Goal: Task Accomplishment & Management: Manage account settings

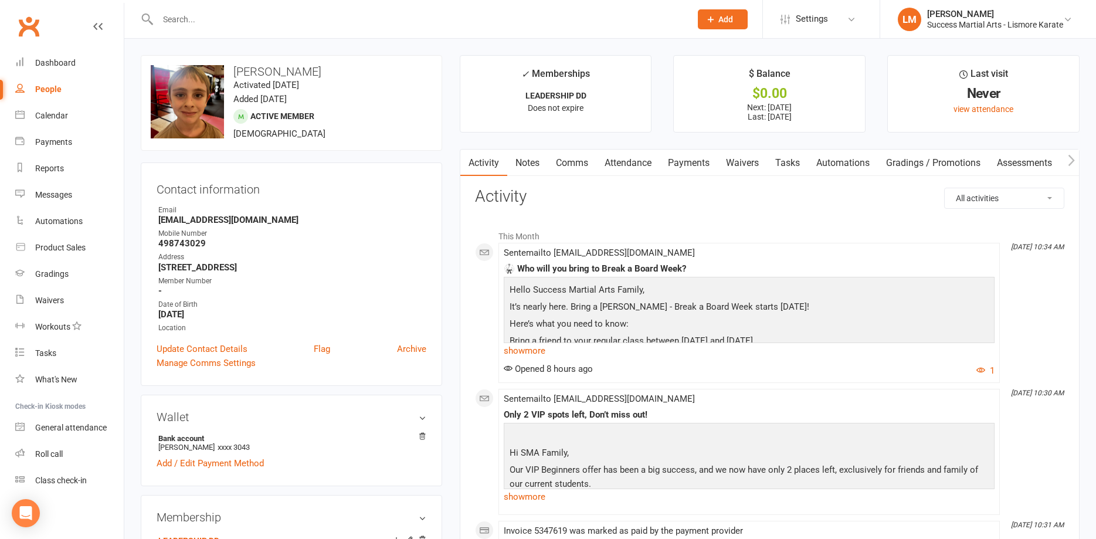
drag, startPoint x: 208, startPoint y: 28, endPoint x: 208, endPoint y: 22, distance: 6.5
click at [208, 26] on div at bounding box center [412, 19] width 542 height 38
click at [208, 21] on input "text" at bounding box center [418, 19] width 528 height 16
type input "[PERSON_NAME]"
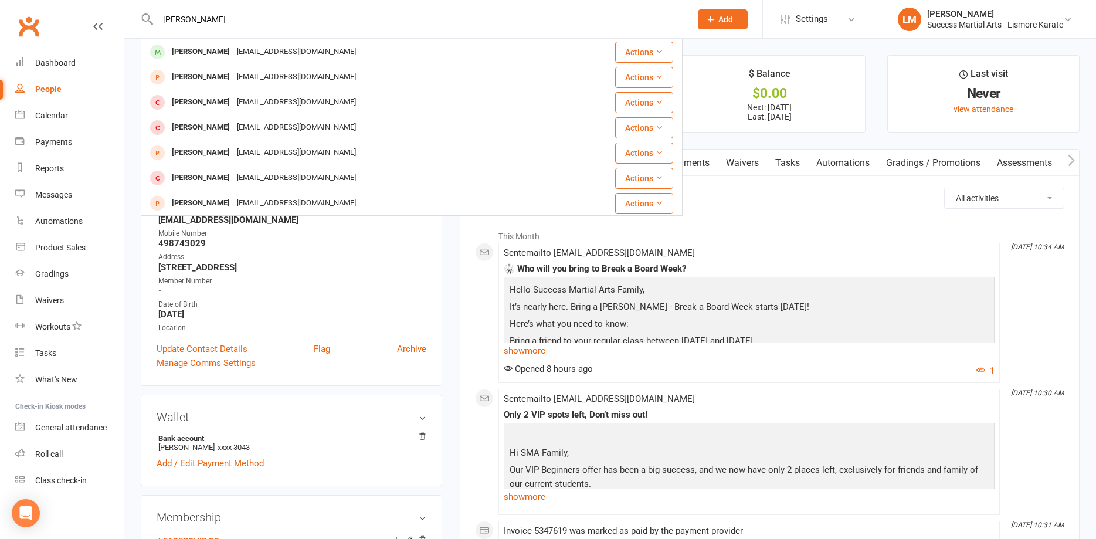
drag, startPoint x: 179, startPoint y: 55, endPoint x: 184, endPoint y: 49, distance: 7.2
click at [181, 52] on div "[PERSON_NAME]" at bounding box center [200, 51] width 65 height 17
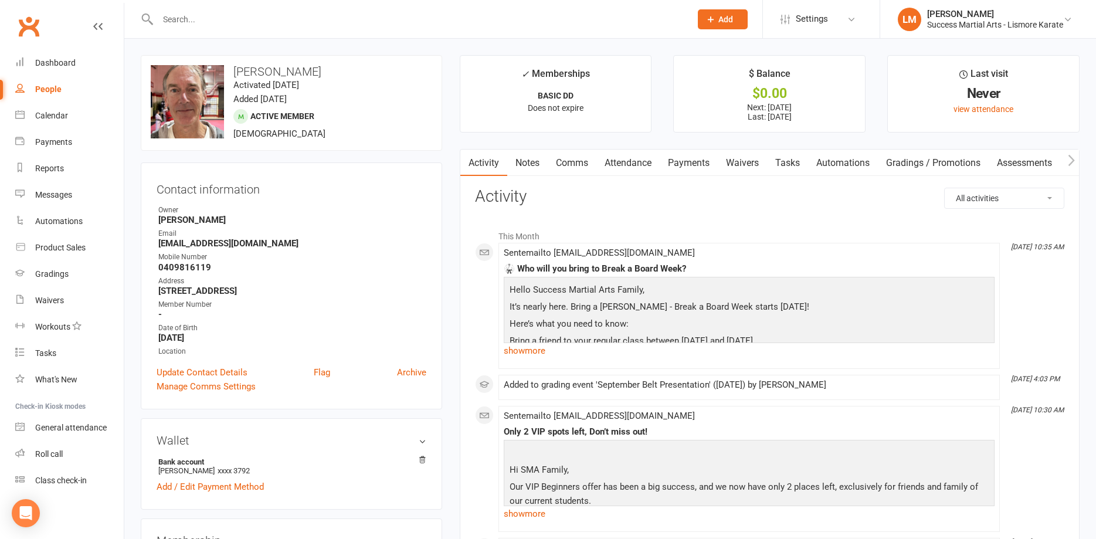
click at [696, 164] on link "Payments" at bounding box center [689, 163] width 58 height 27
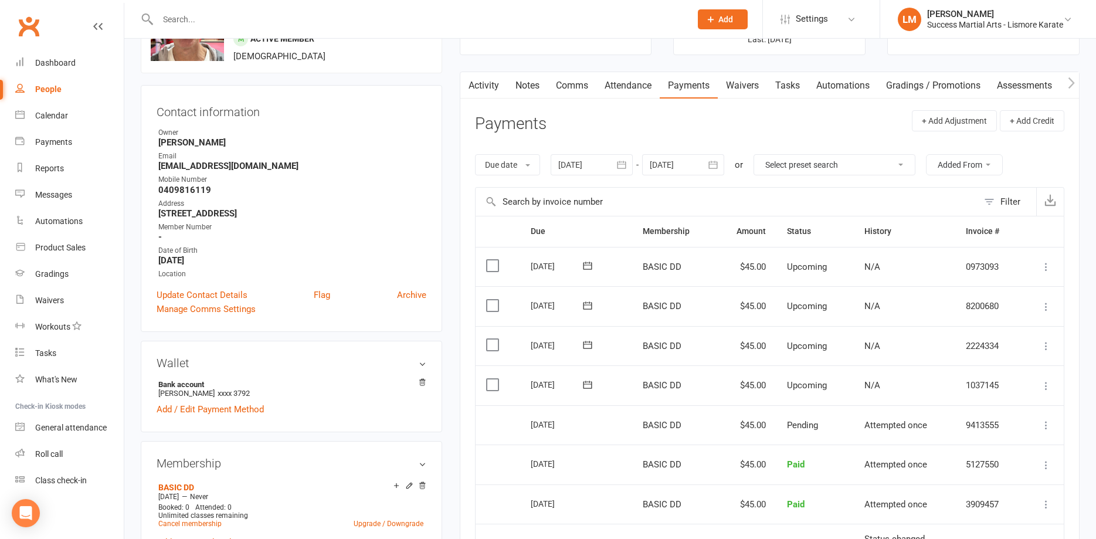
scroll to position [179, 0]
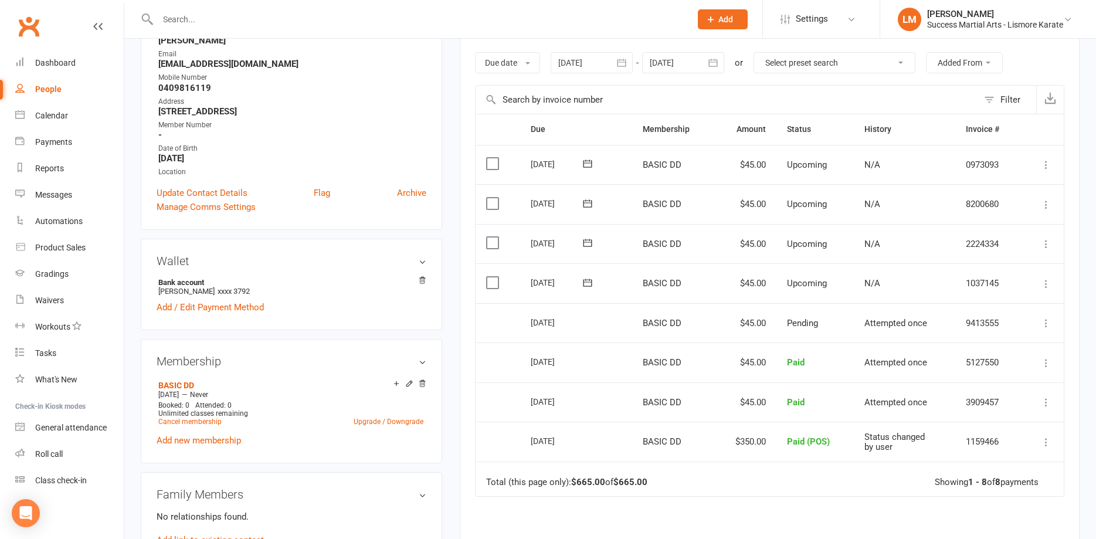
click at [718, 64] on icon "button" at bounding box center [713, 63] width 12 height 12
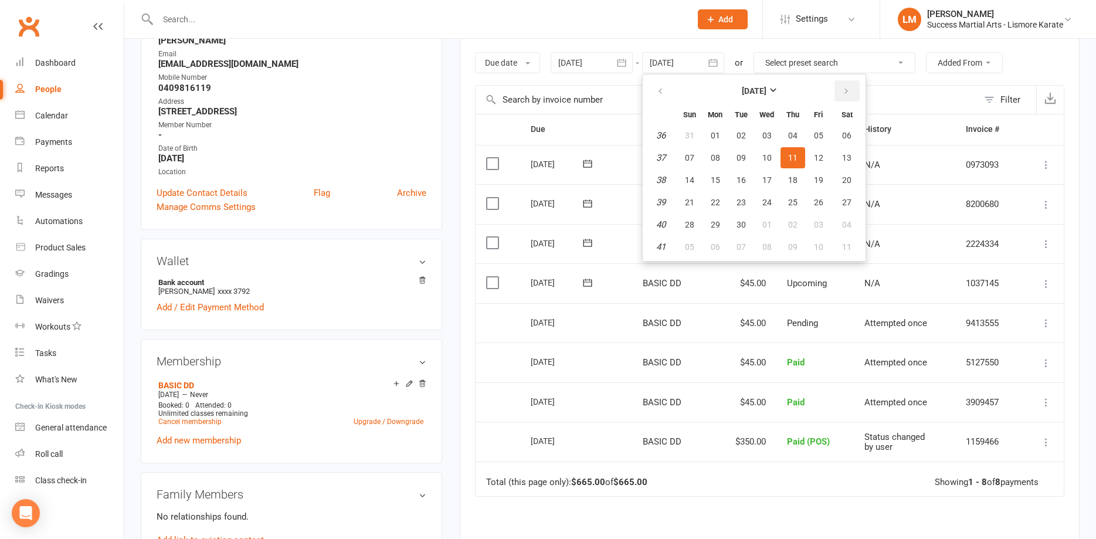
click at [846, 91] on icon "button" at bounding box center [846, 91] width 8 height 9
click at [742, 227] on span "25" at bounding box center [741, 224] width 9 height 9
type input "[DATE]"
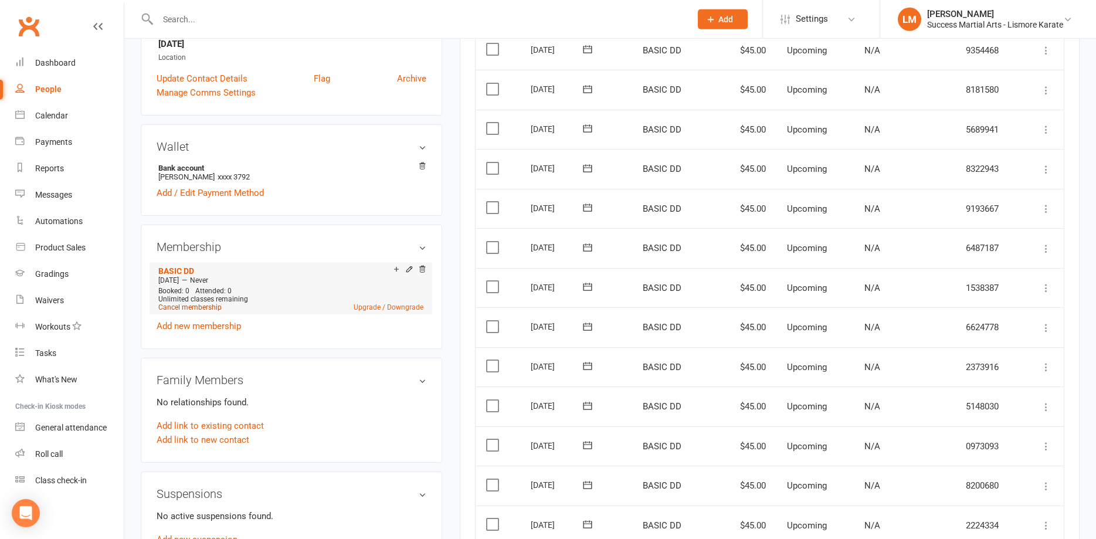
scroll to position [299, 0]
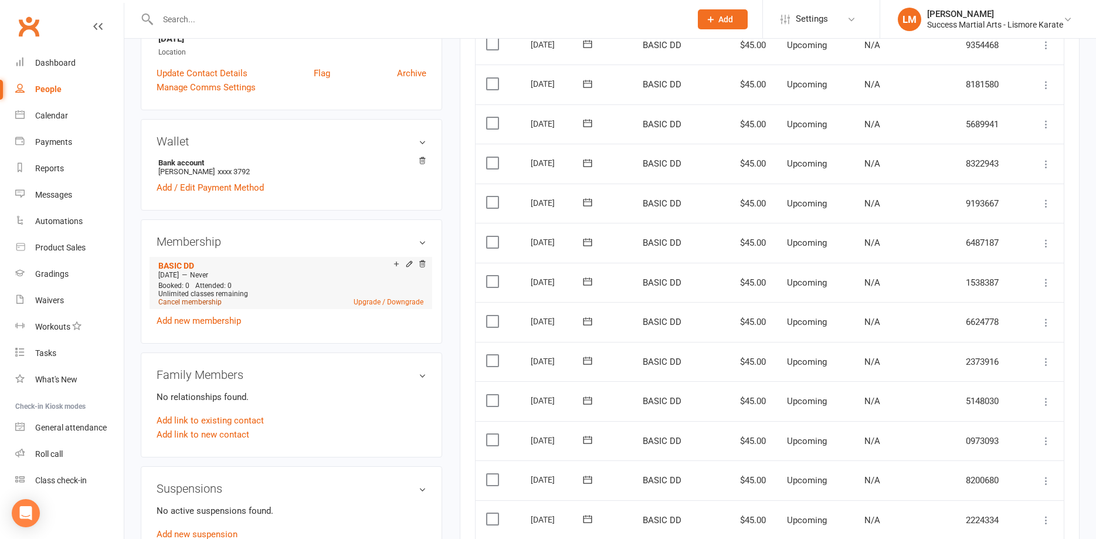
click at [174, 304] on link "Cancel membership" at bounding box center [189, 302] width 63 height 8
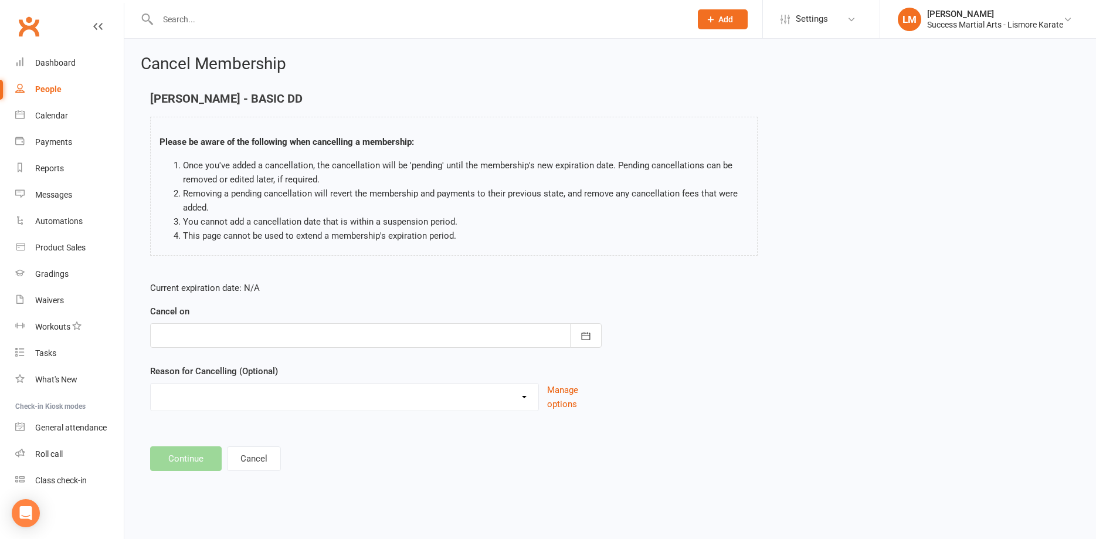
click at [184, 318] on div "Cancel on [DATE] Sun Mon Tue Wed Thu Fri Sat 31 27 28 29 30 31 01 02 32 03 04 0…" at bounding box center [376, 325] width 452 height 43
click at [181, 330] on div at bounding box center [376, 335] width 452 height 25
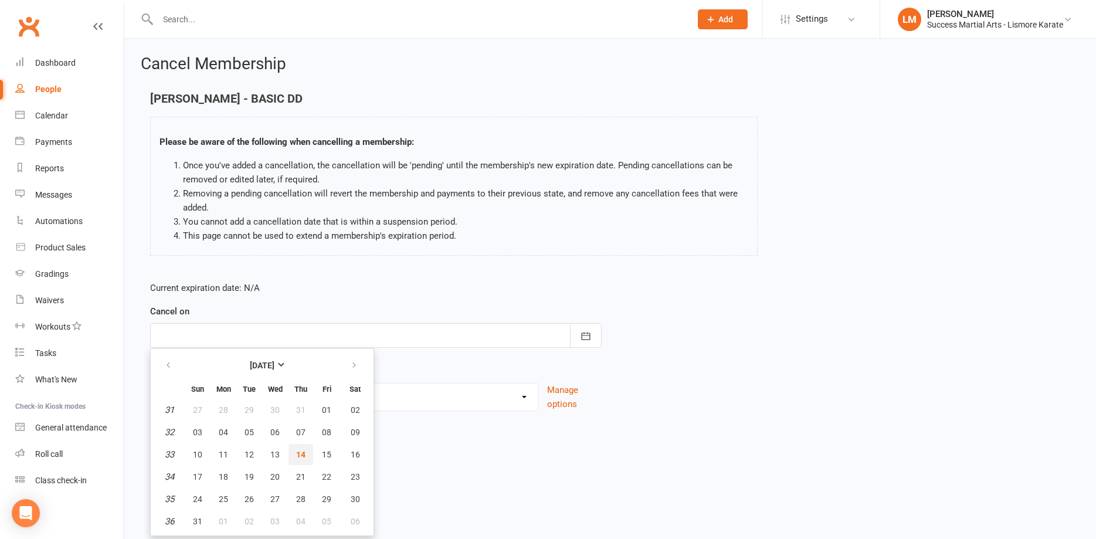
click at [300, 451] on span "14" at bounding box center [300, 454] width 9 height 9
type input "[DATE]"
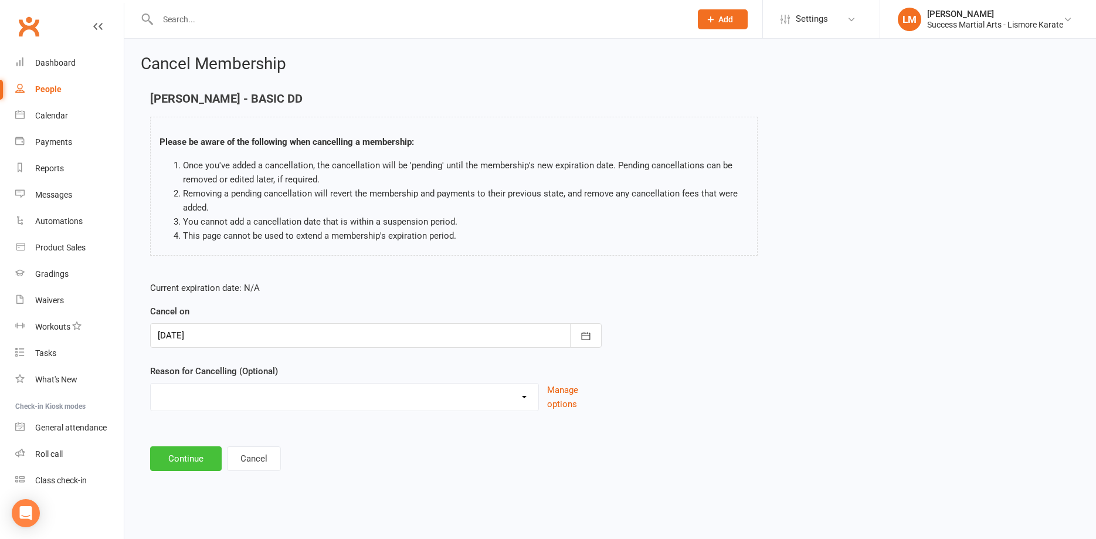
click at [176, 461] on button "Continue" at bounding box center [186, 458] width 72 height 25
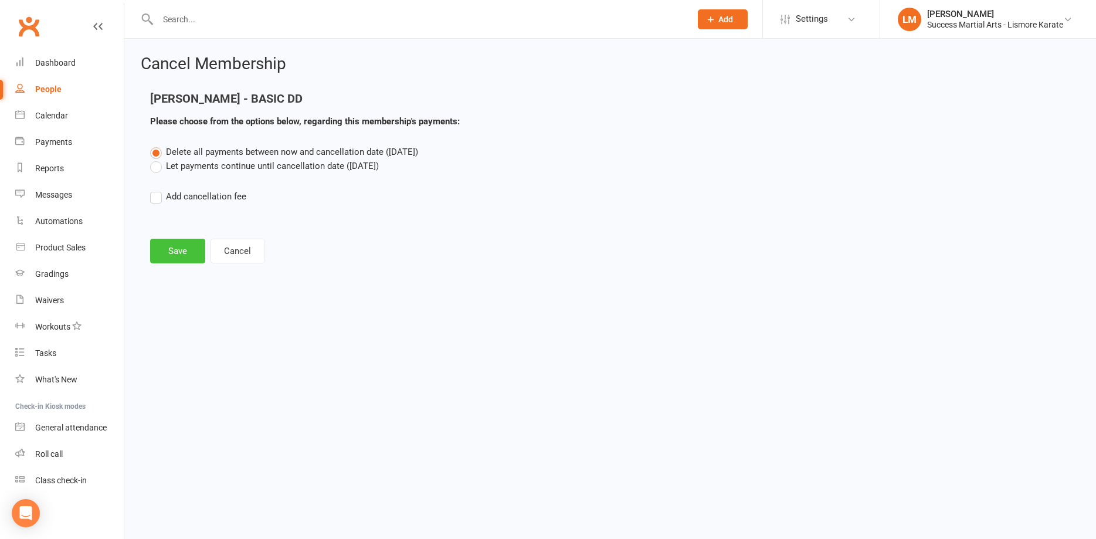
click at [168, 250] on button "Save" at bounding box center [177, 251] width 55 height 25
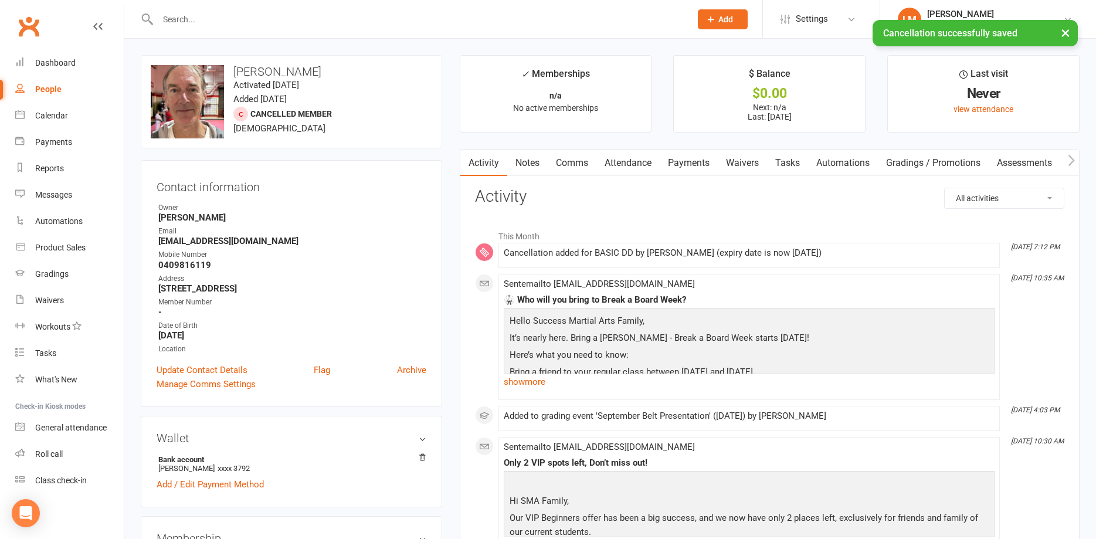
scroll to position [120, 0]
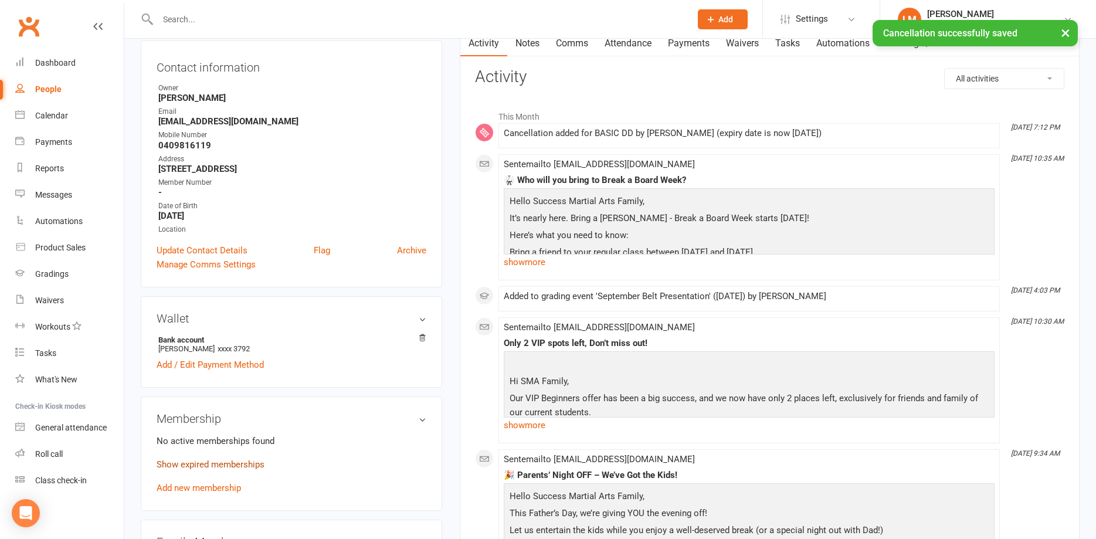
click at [192, 463] on link "Show expired memberships" at bounding box center [211, 464] width 108 height 11
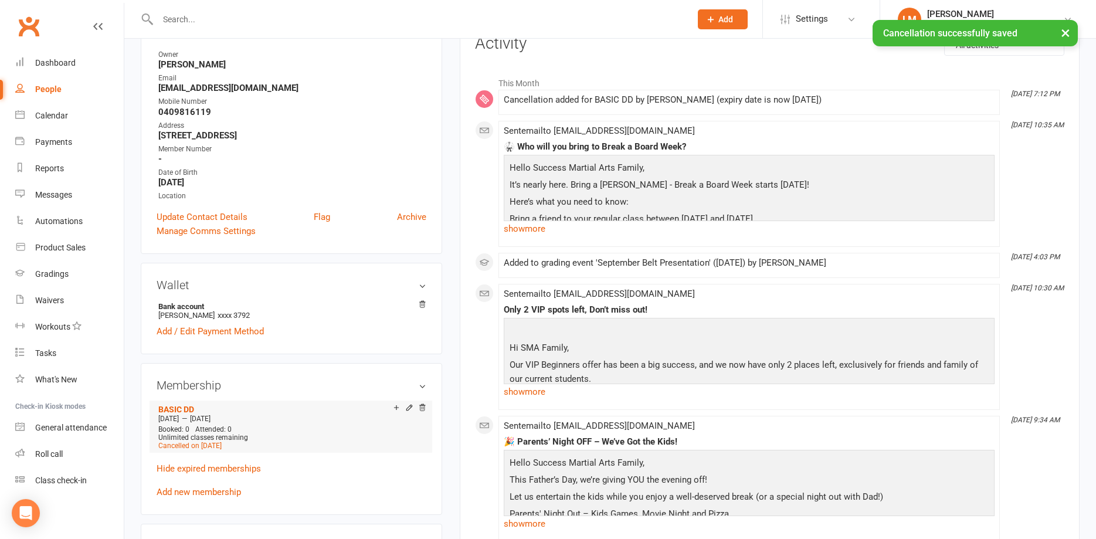
scroll to position [179, 0]
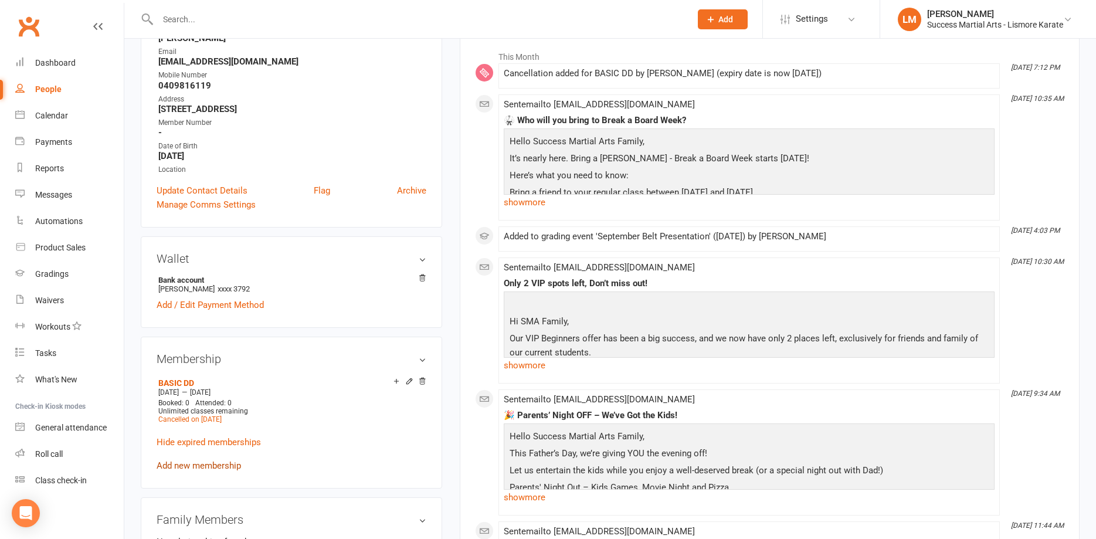
click at [202, 463] on link "Add new membership" at bounding box center [199, 465] width 84 height 11
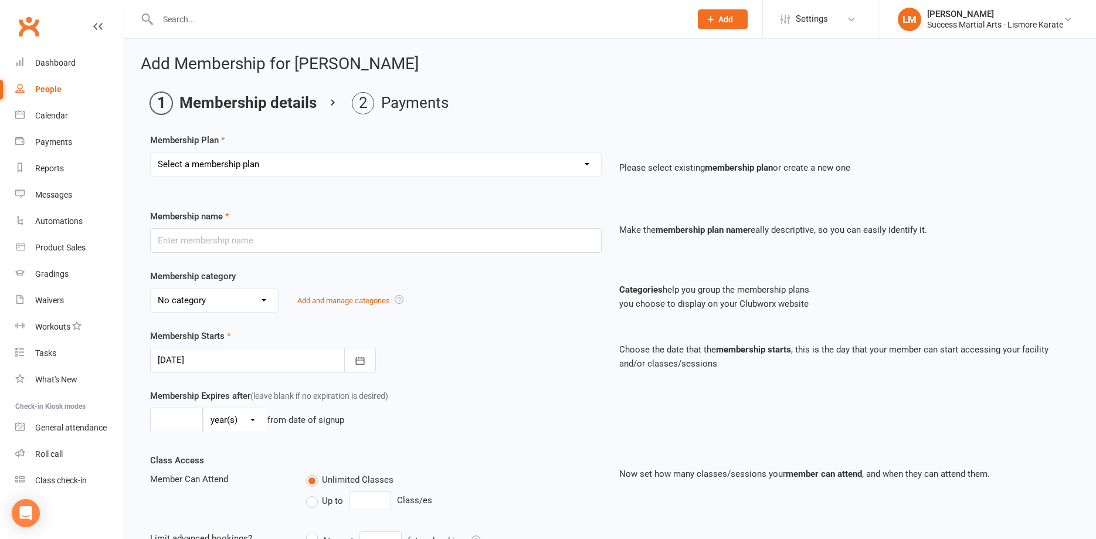
click at [151, 152] on select "Select a membership plan Create new Membership Plan BASIC DD BASIC PIF Free Tri…" at bounding box center [376, 163] width 450 height 23
select select "1"
click option "BASIC DD" at bounding box center [0, 0] width 0 height 0
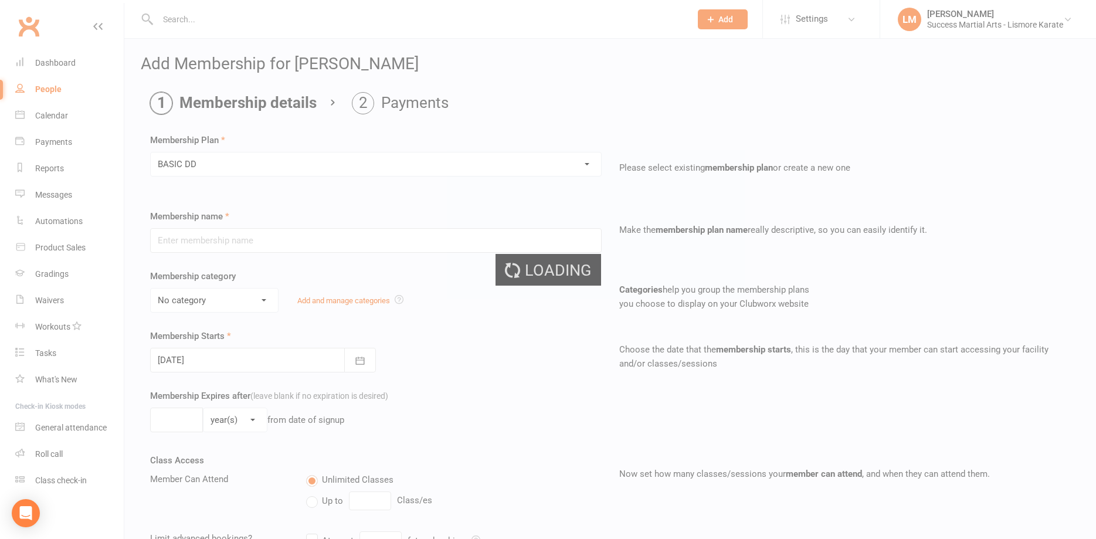
type input "BASIC DD"
select select "2"
select select "0"
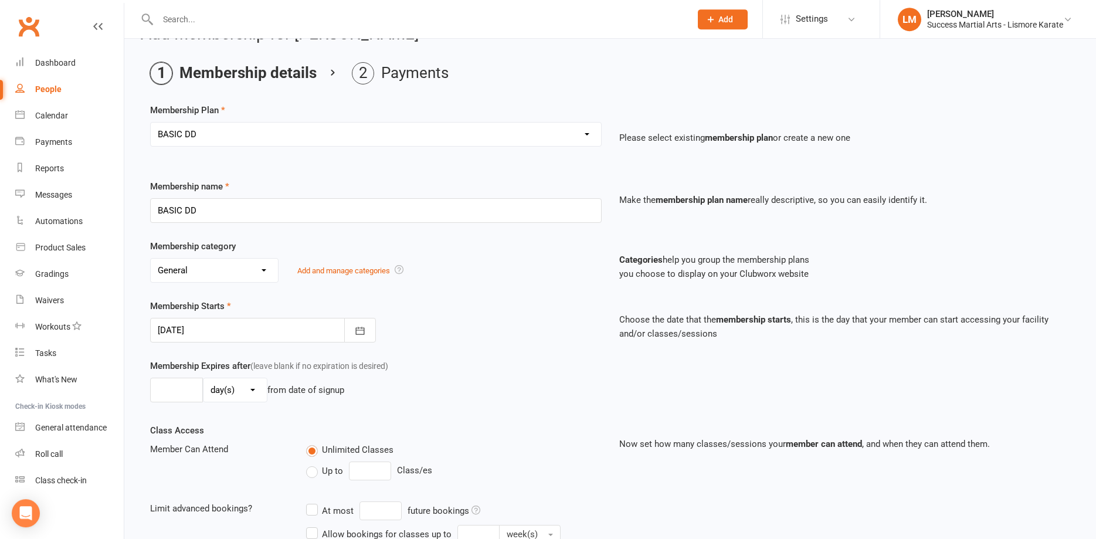
scroll to position [60, 0]
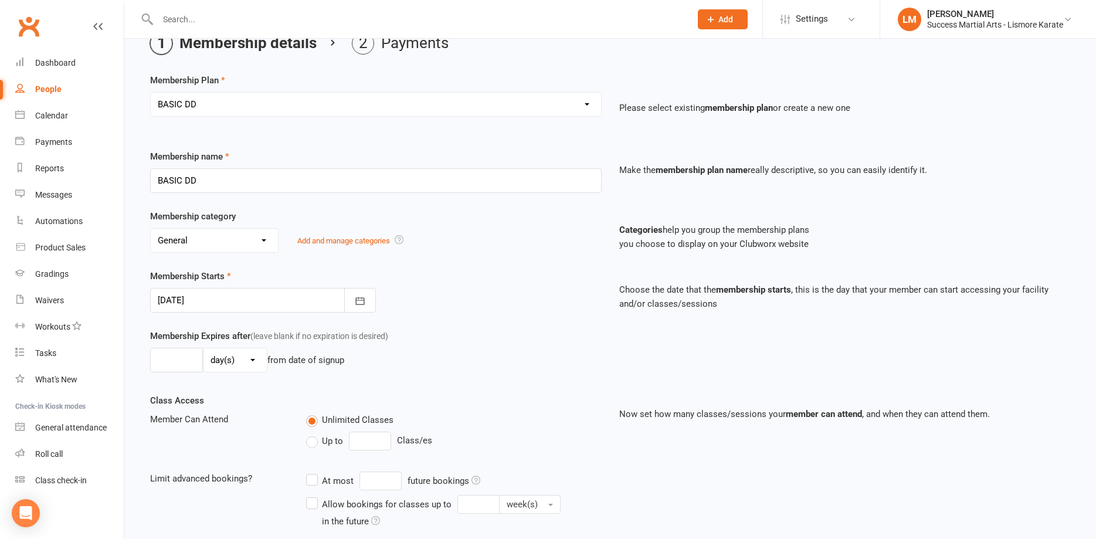
click at [229, 301] on div at bounding box center [263, 300] width 226 height 25
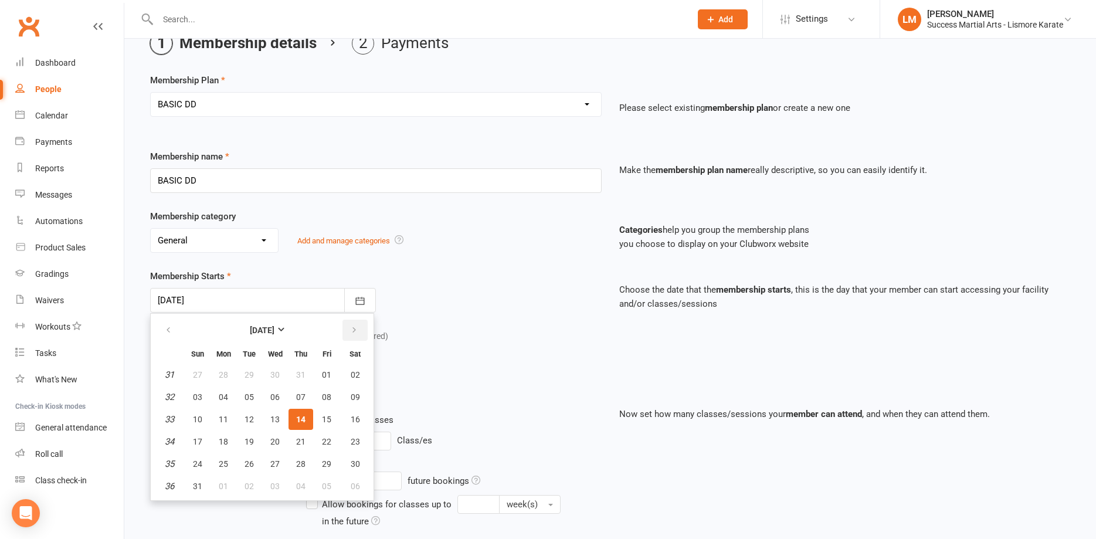
click at [353, 331] on icon "button" at bounding box center [354, 329] width 8 height 9
click at [494, 271] on div "Membership Starts [DATE] [DATE] Sun Mon Tue Wed Thu Fri Sat 44 26 27 28 29 30 3…" at bounding box center [375, 290] width 469 height 43
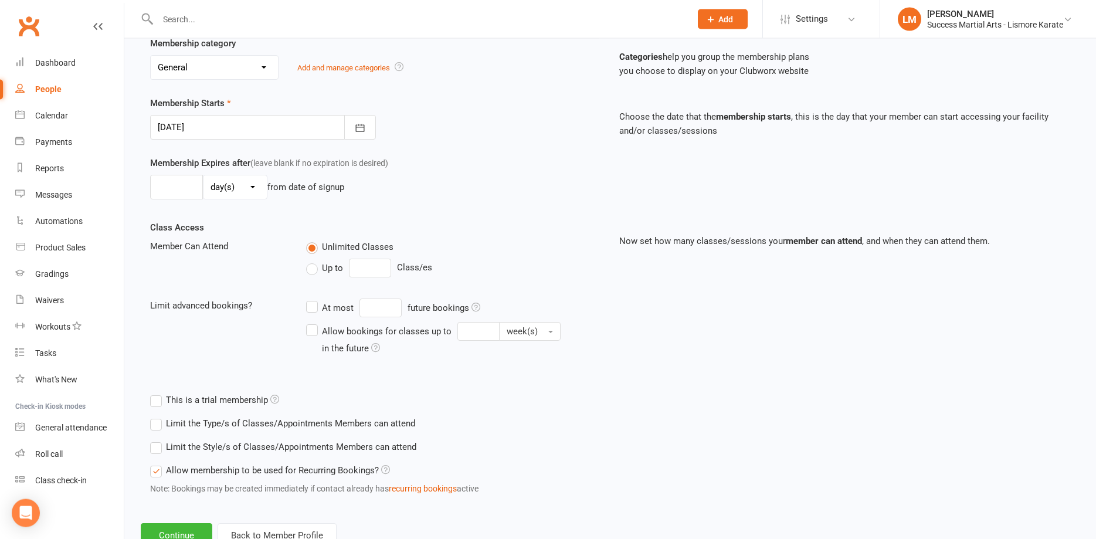
scroll to position [274, 0]
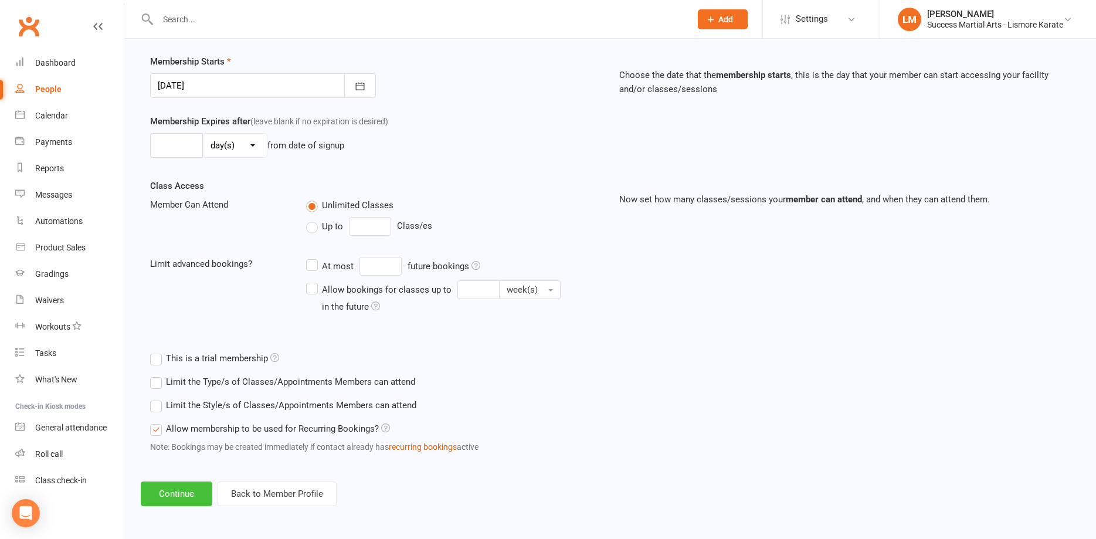
click at [166, 490] on button "Continue" at bounding box center [177, 493] width 72 height 25
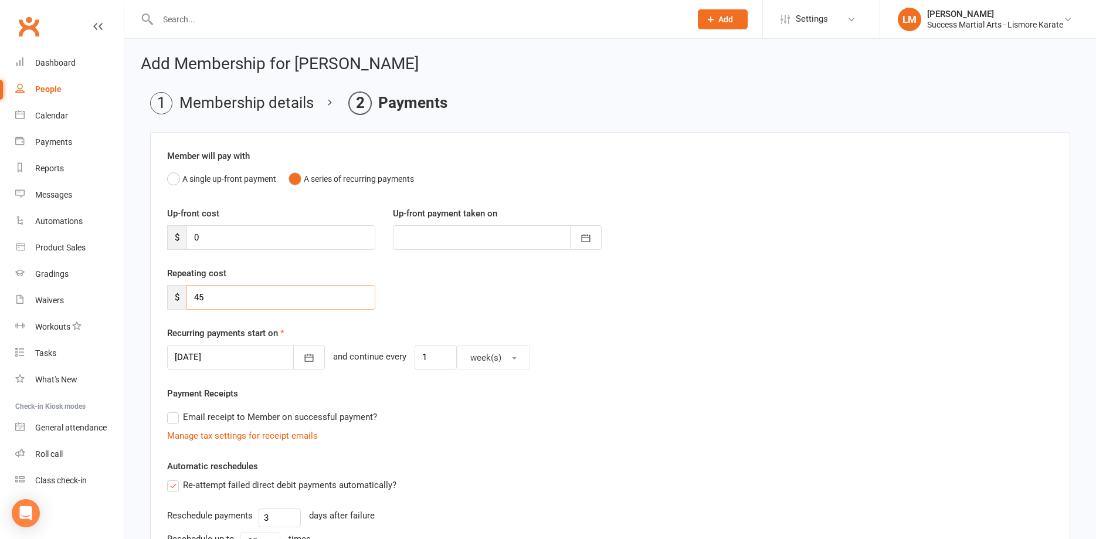
drag, startPoint x: 224, startPoint y: 295, endPoint x: 168, endPoint y: 298, distance: 56.4
click at [186, 298] on input "45" at bounding box center [280, 297] width 189 height 25
type input "67.50"
drag, startPoint x: 429, startPoint y: 357, endPoint x: 396, endPoint y: 360, distance: 33.6
click at [415, 360] on input "1" at bounding box center [436, 357] width 42 height 25
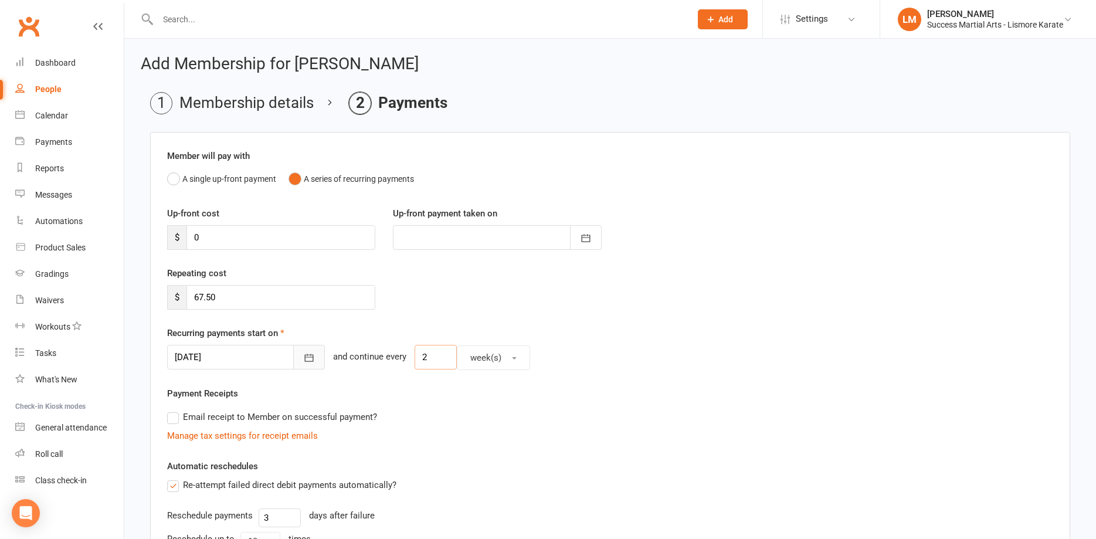
type input "2"
click at [303, 355] on icon "button" at bounding box center [309, 358] width 12 height 12
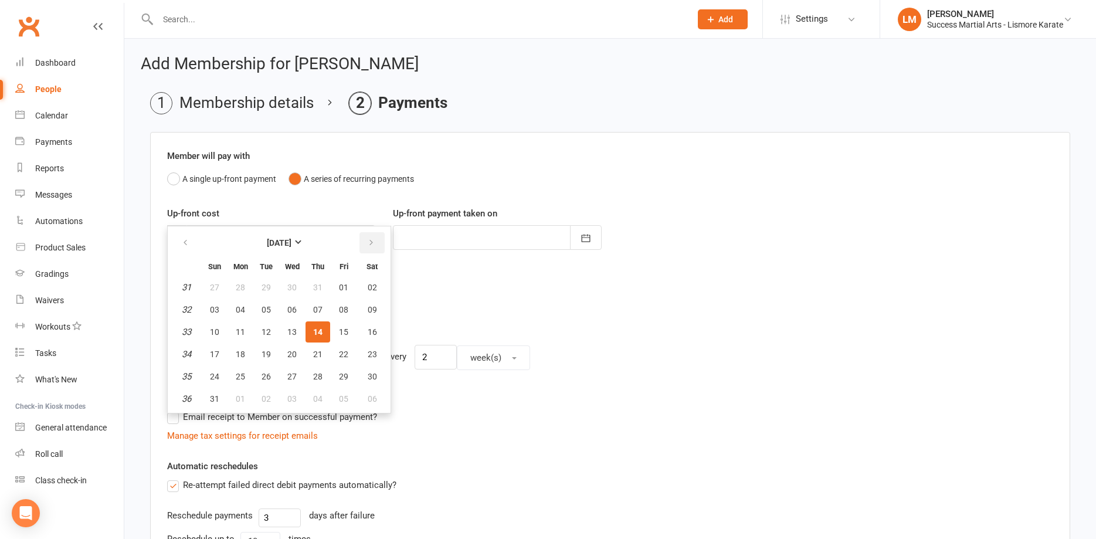
click at [372, 240] on icon "button" at bounding box center [371, 242] width 8 height 9
click at [291, 307] on span "05" at bounding box center [291, 309] width 9 height 9
type input "[DATE]"
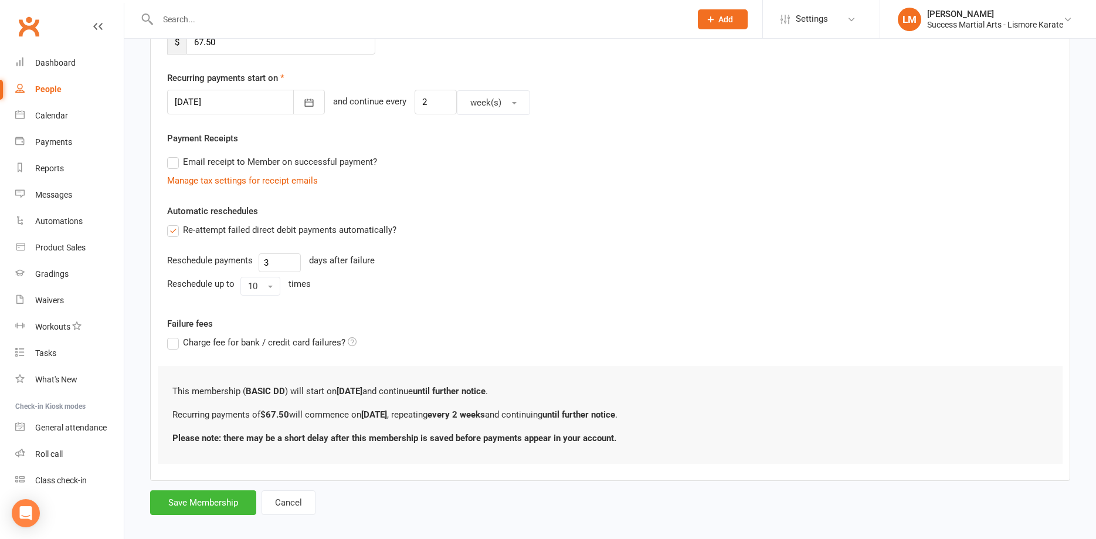
scroll to position [266, 0]
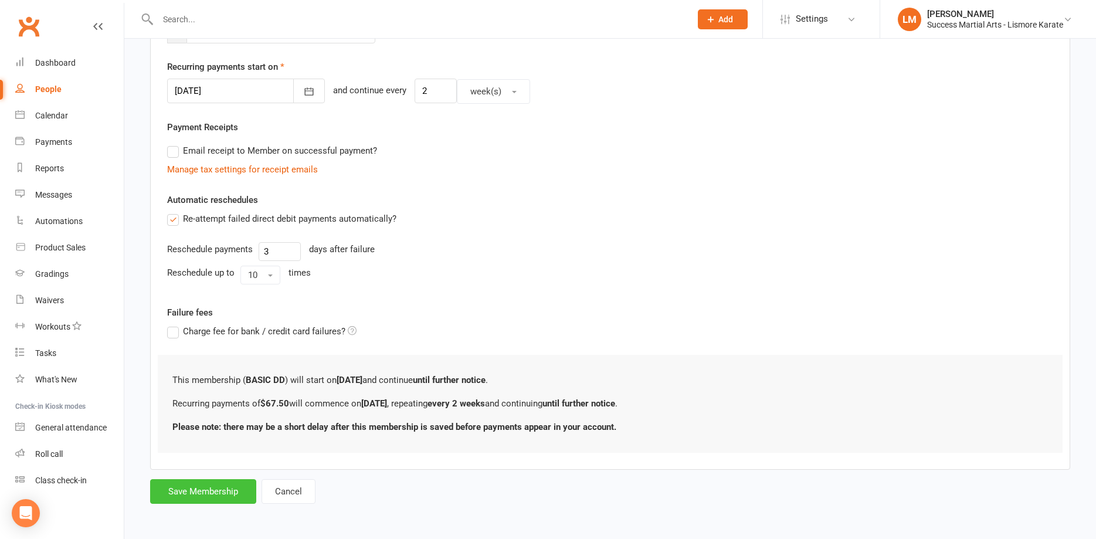
click at [192, 494] on button "Save Membership" at bounding box center [203, 491] width 106 height 25
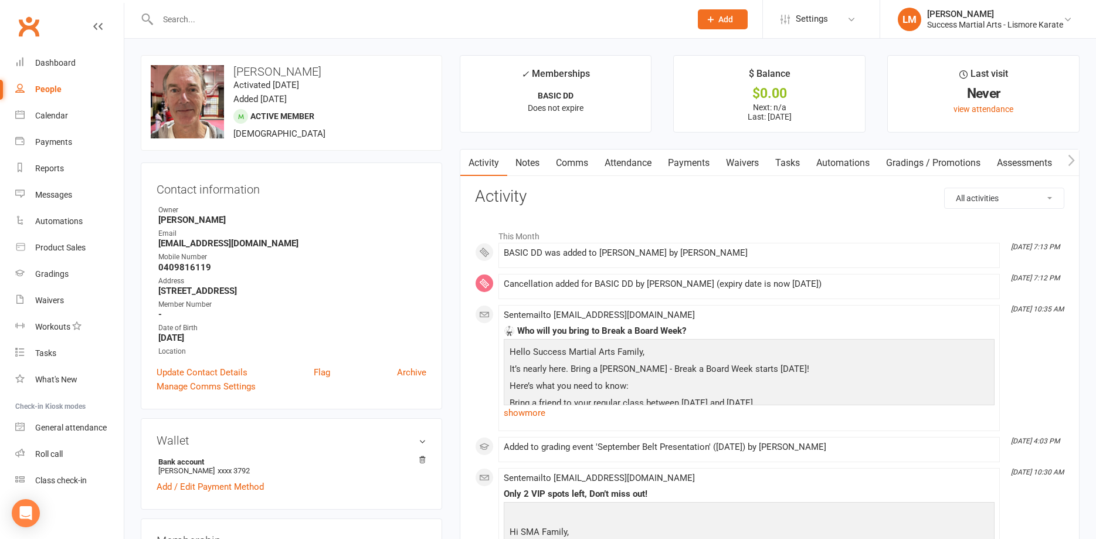
click at [686, 161] on link "Payments" at bounding box center [689, 163] width 58 height 27
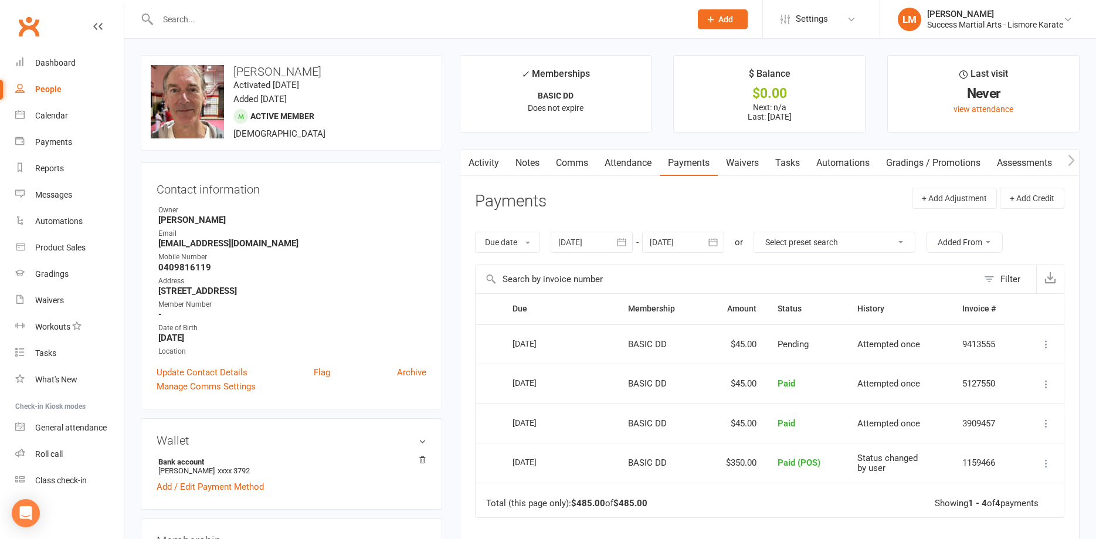
click at [685, 237] on div at bounding box center [683, 242] width 82 height 21
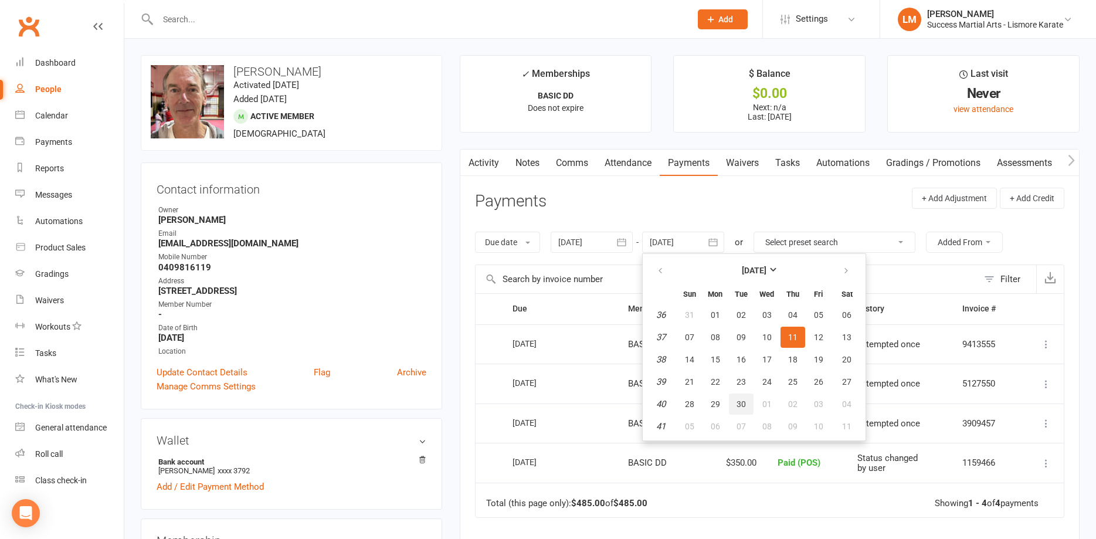
click at [741, 405] on span "30" at bounding box center [741, 403] width 9 height 9
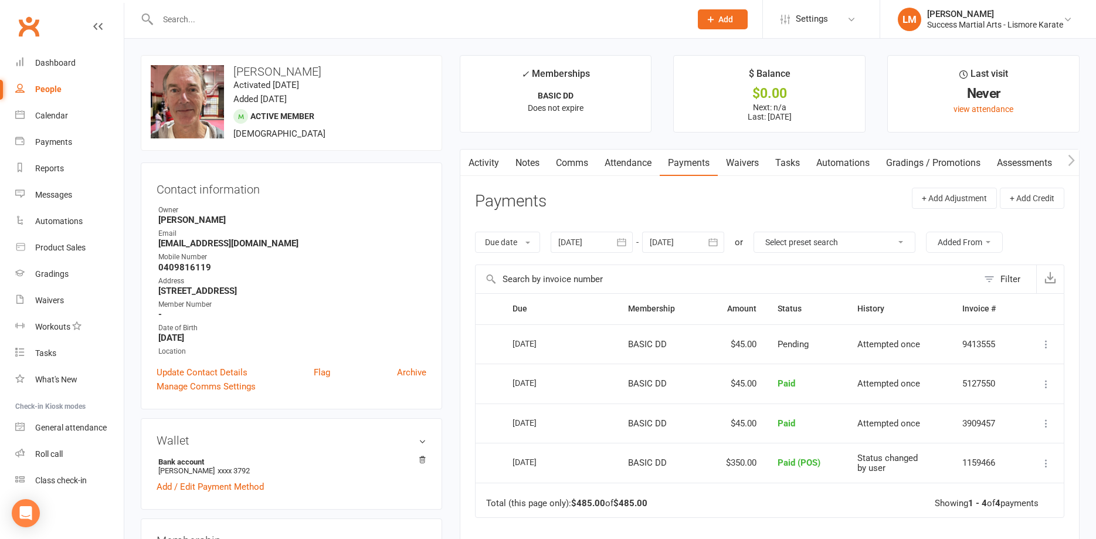
click at [718, 240] on icon "button" at bounding box center [713, 242] width 12 height 12
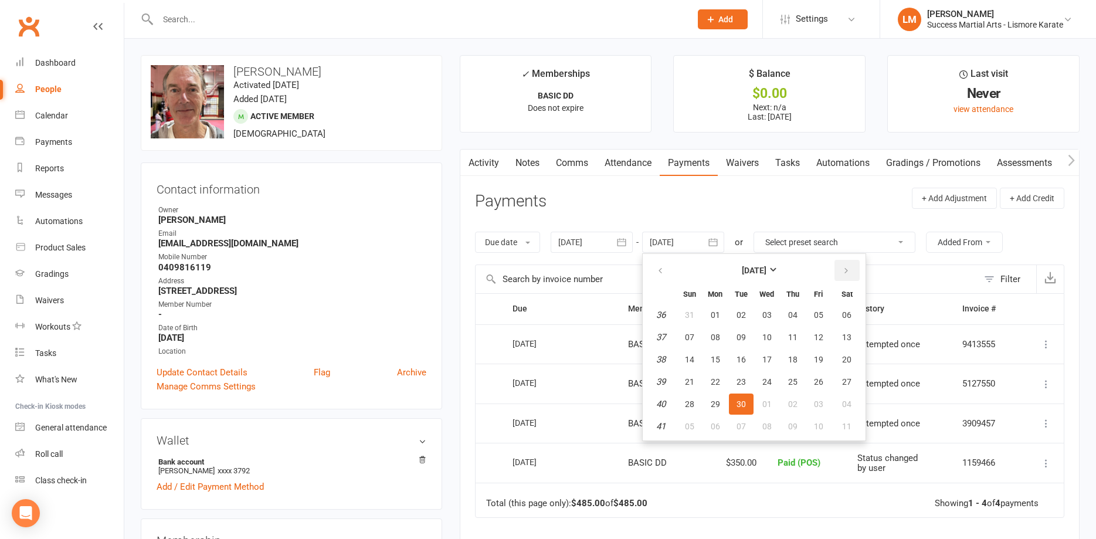
click at [842, 268] on button "button" at bounding box center [846, 270] width 25 height 21
click at [738, 405] on span "25" at bounding box center [741, 403] width 9 height 9
type input "[DATE]"
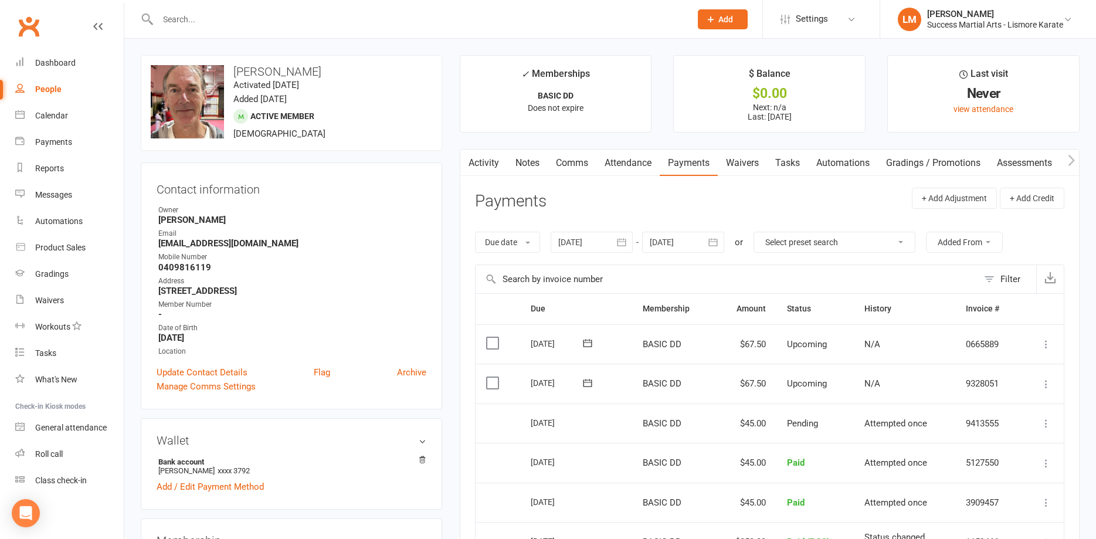
click at [204, 17] on input "text" at bounding box center [418, 19] width 528 height 16
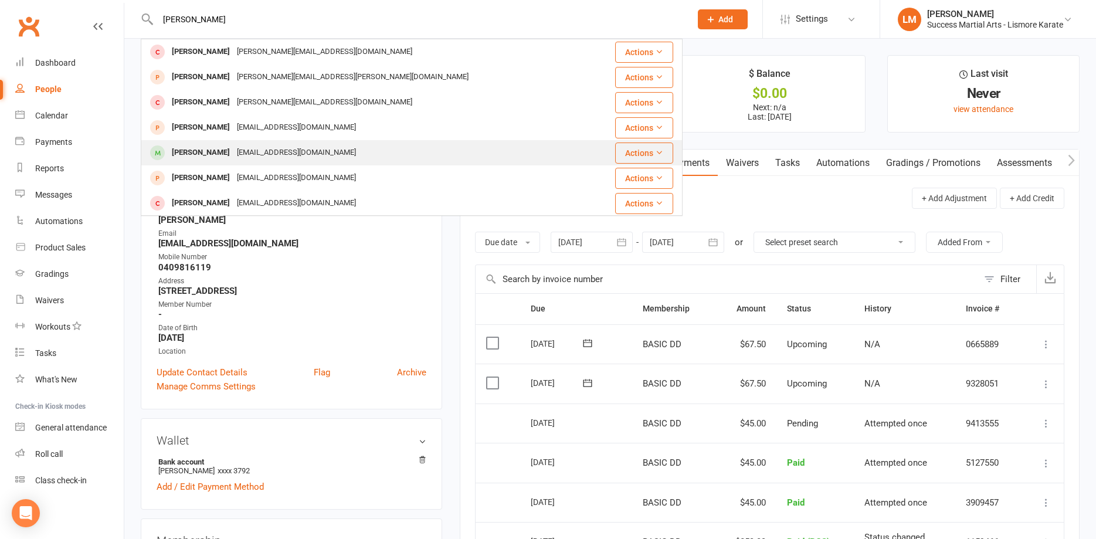
type input "[PERSON_NAME]"
click at [207, 154] on div "[PERSON_NAME]" at bounding box center [200, 152] width 65 height 17
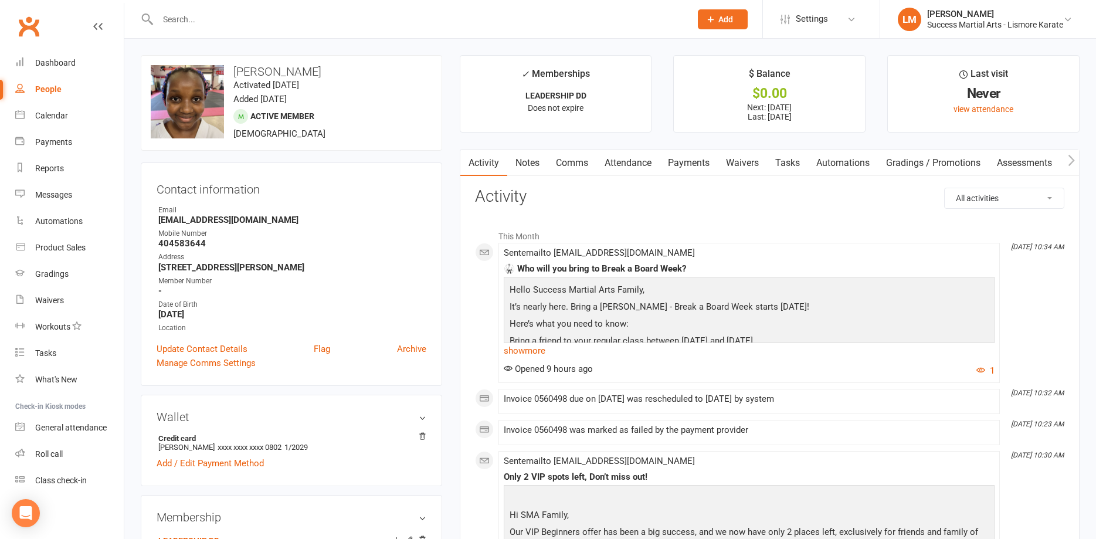
click at [691, 163] on link "Payments" at bounding box center [689, 163] width 58 height 27
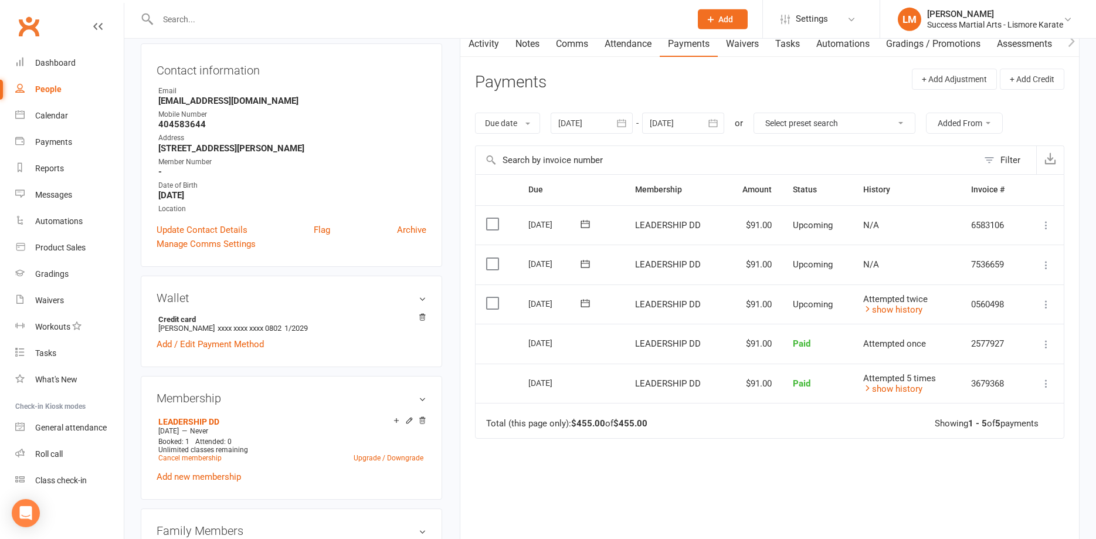
scroll to position [120, 0]
click at [714, 120] on icon "button" at bounding box center [713, 123] width 9 height 8
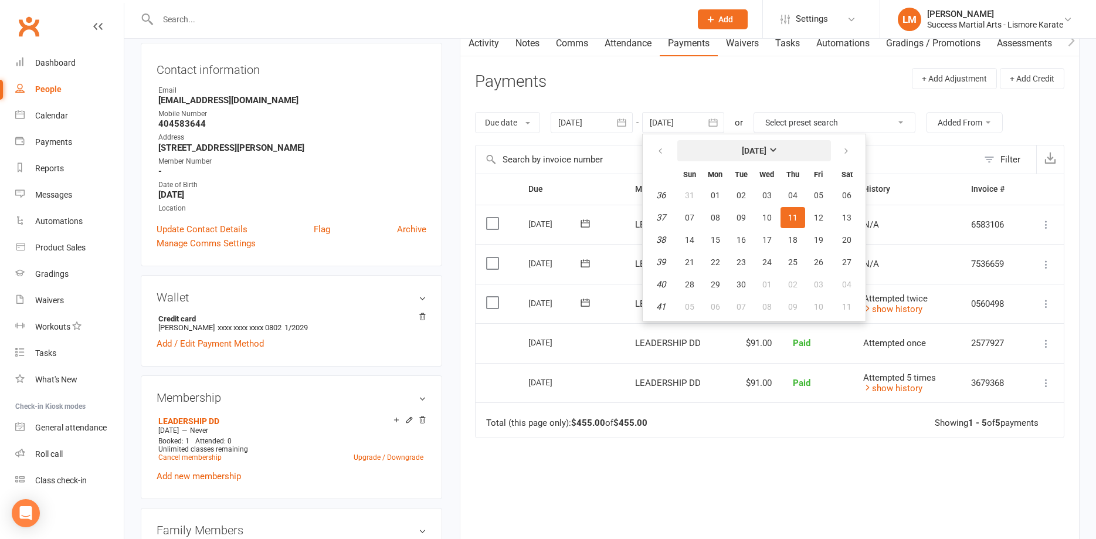
click at [766, 148] on strong "[DATE]" at bounding box center [754, 150] width 25 height 9
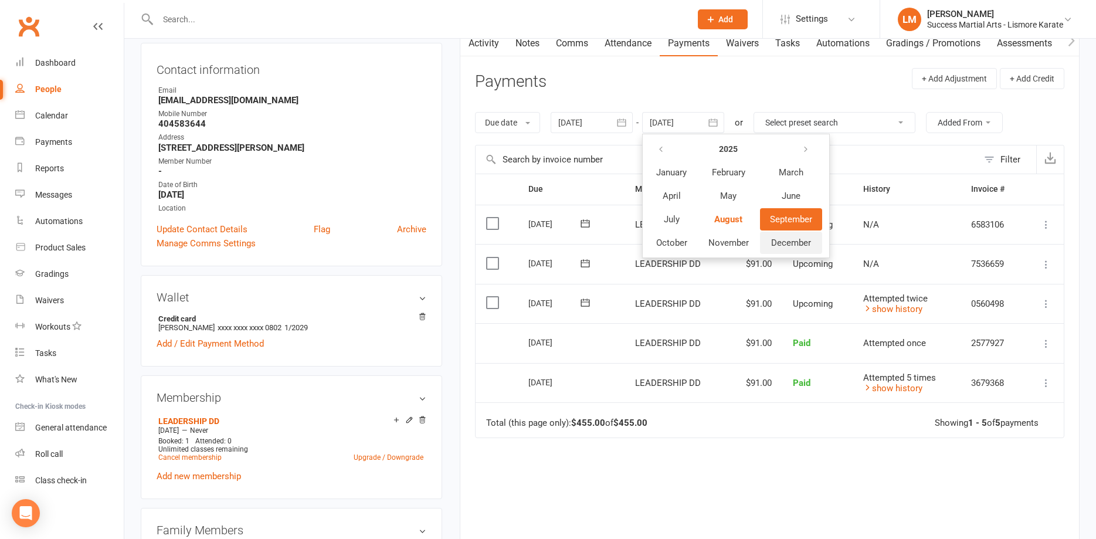
click at [788, 240] on span "December" at bounding box center [791, 243] width 40 height 11
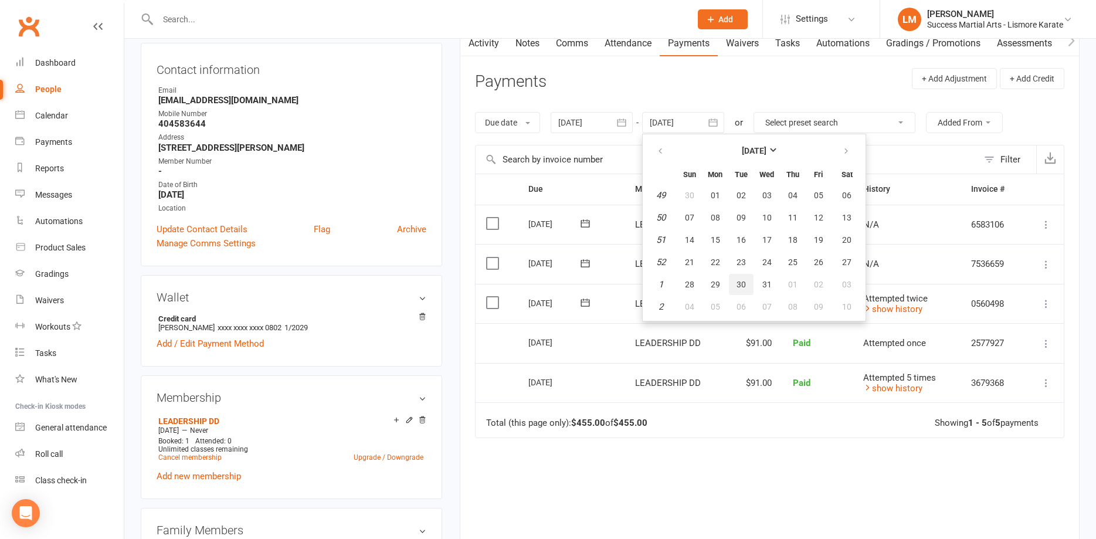
click at [749, 285] on button "30" at bounding box center [741, 284] width 25 height 21
type input "[DATE]"
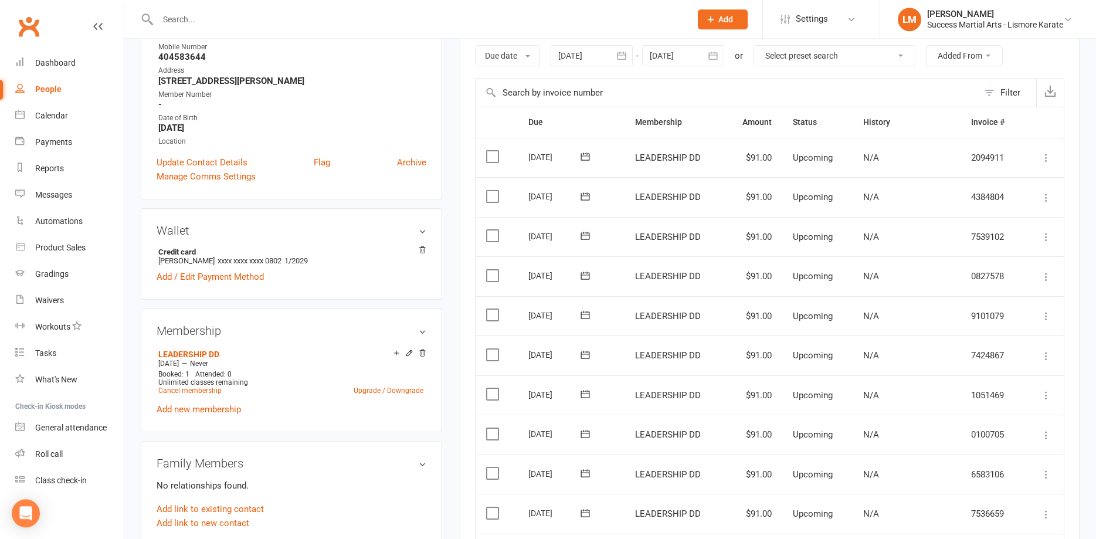
scroll to position [239, 0]
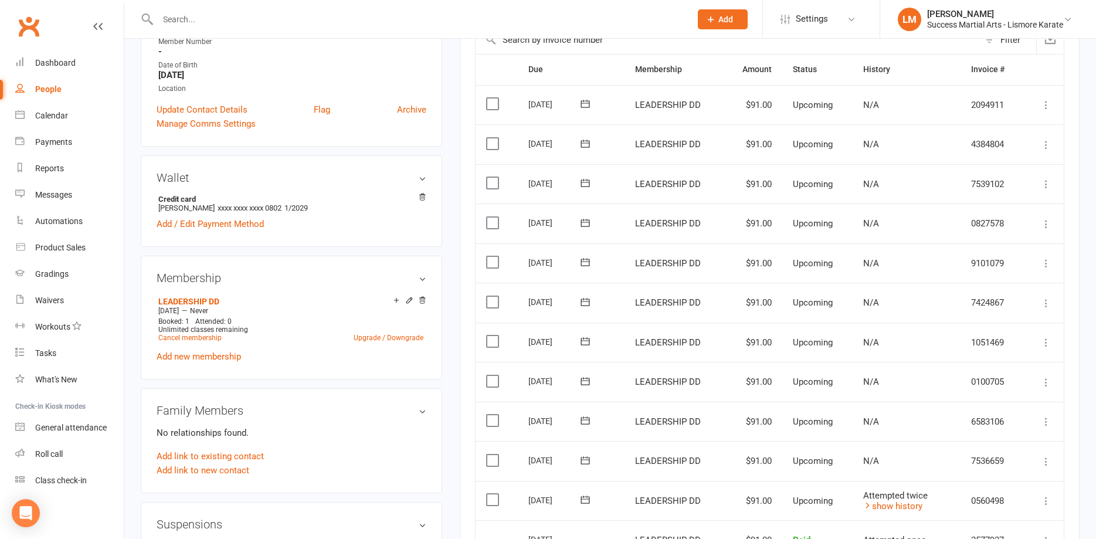
click at [1047, 423] on icon at bounding box center [1046, 422] width 12 height 12
click at [944, 514] on link "Skip" at bounding box center [983, 514] width 138 height 23
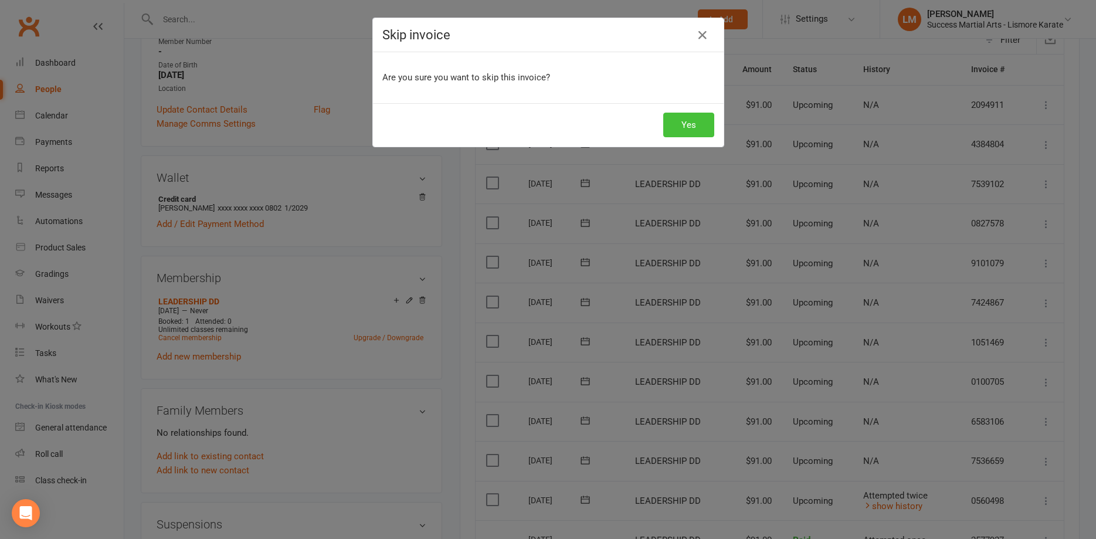
click at [678, 118] on button "Yes" at bounding box center [688, 125] width 51 height 25
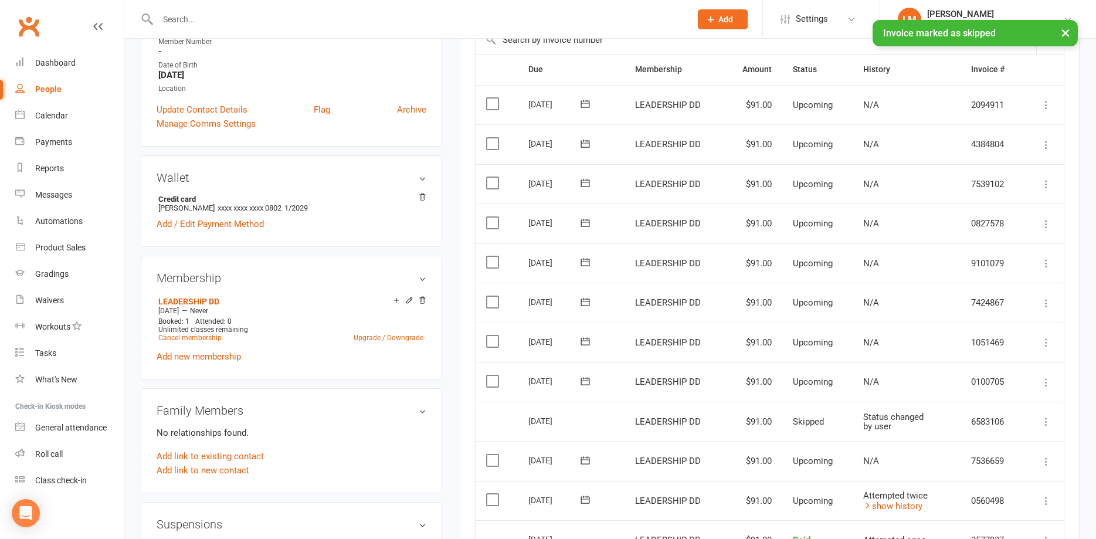
click at [1049, 384] on icon at bounding box center [1046, 382] width 12 height 12
click at [943, 476] on link "Skip" at bounding box center [983, 475] width 138 height 23
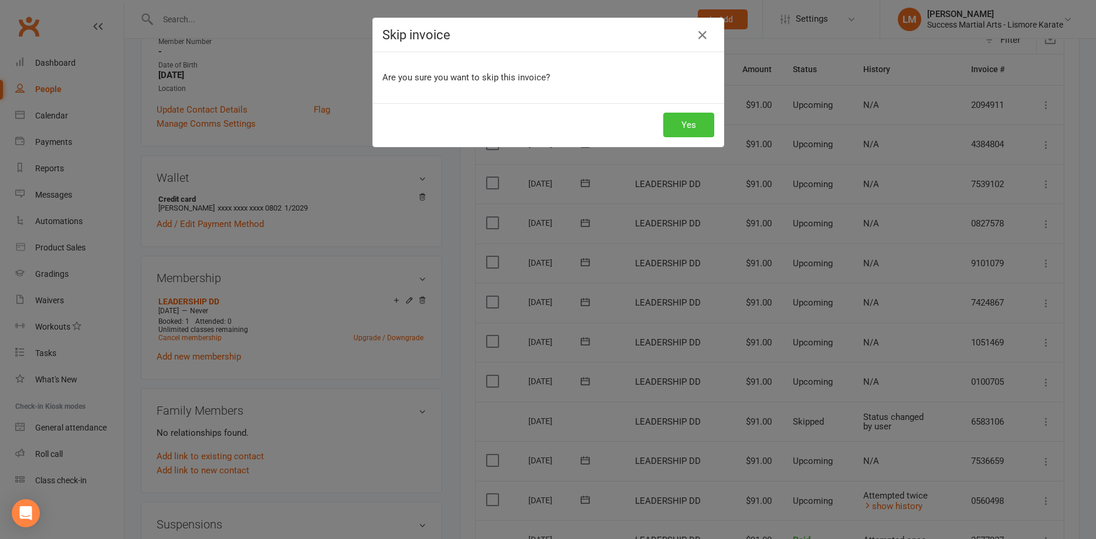
click at [676, 118] on button "Yes" at bounding box center [688, 125] width 51 height 25
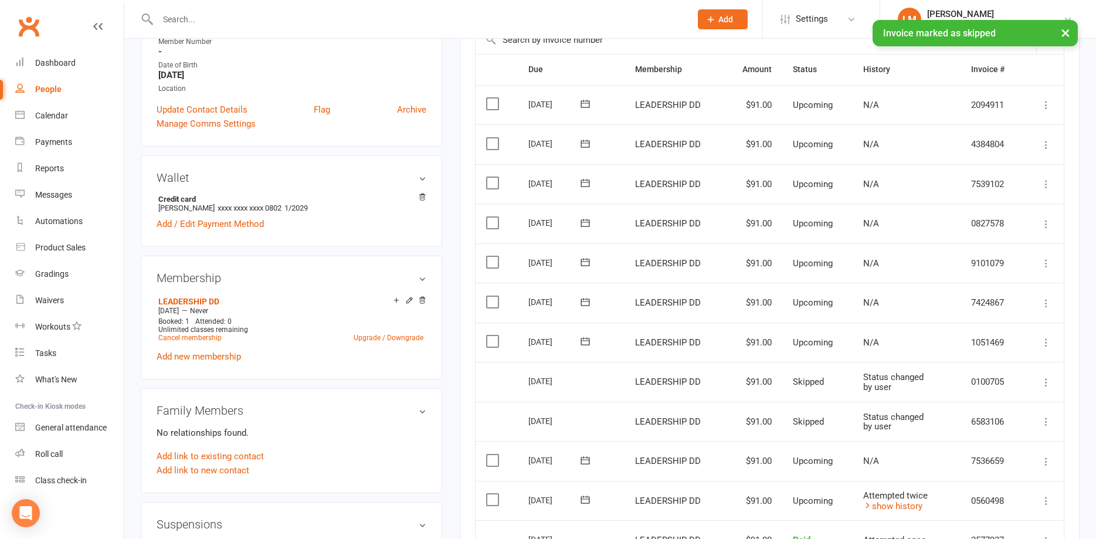
click at [1049, 341] on icon at bounding box center [1046, 343] width 12 height 12
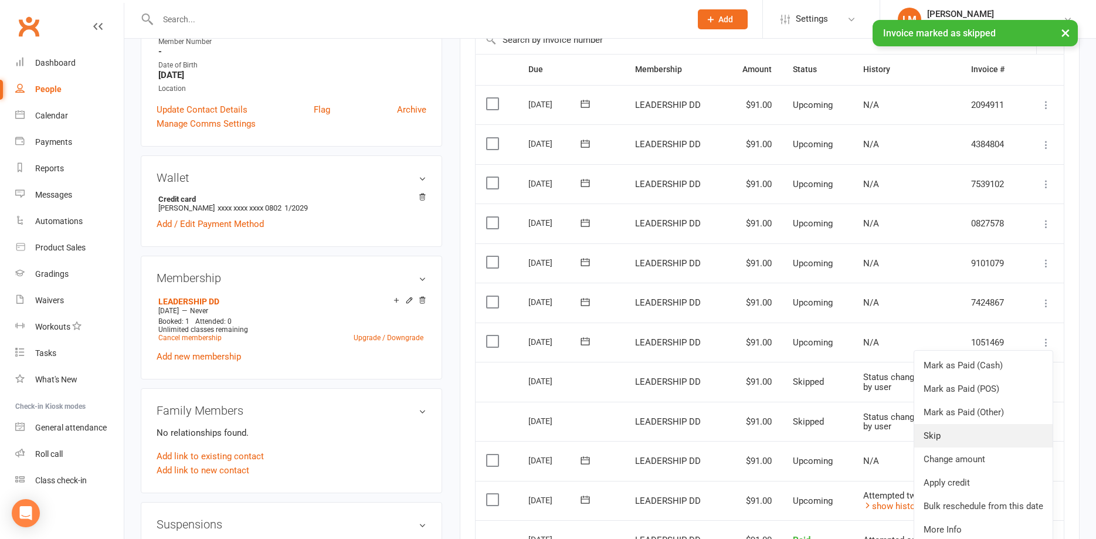
click at [938, 439] on link "Skip" at bounding box center [983, 435] width 138 height 23
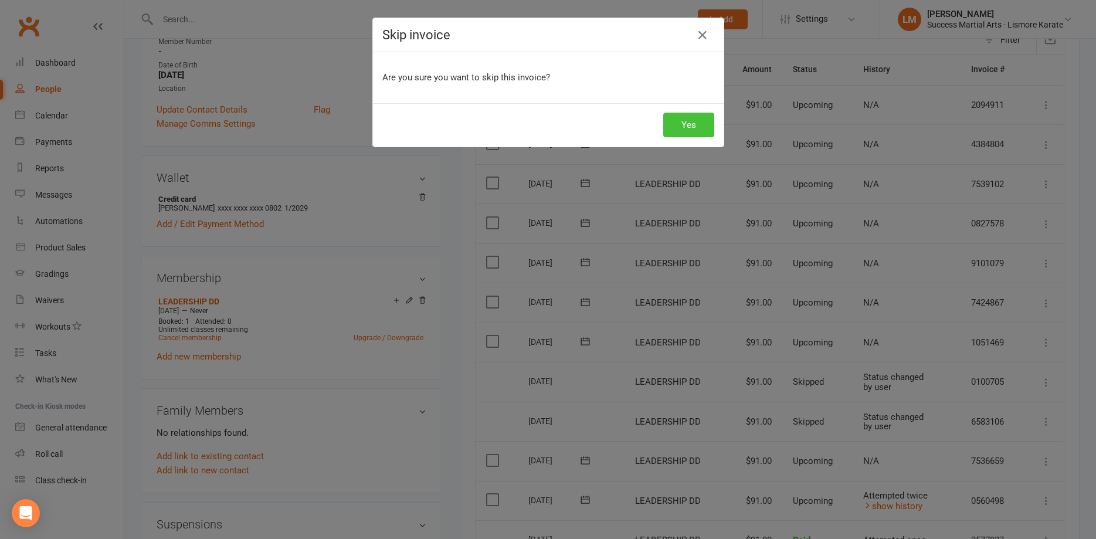
click at [691, 118] on button "Yes" at bounding box center [688, 125] width 51 height 25
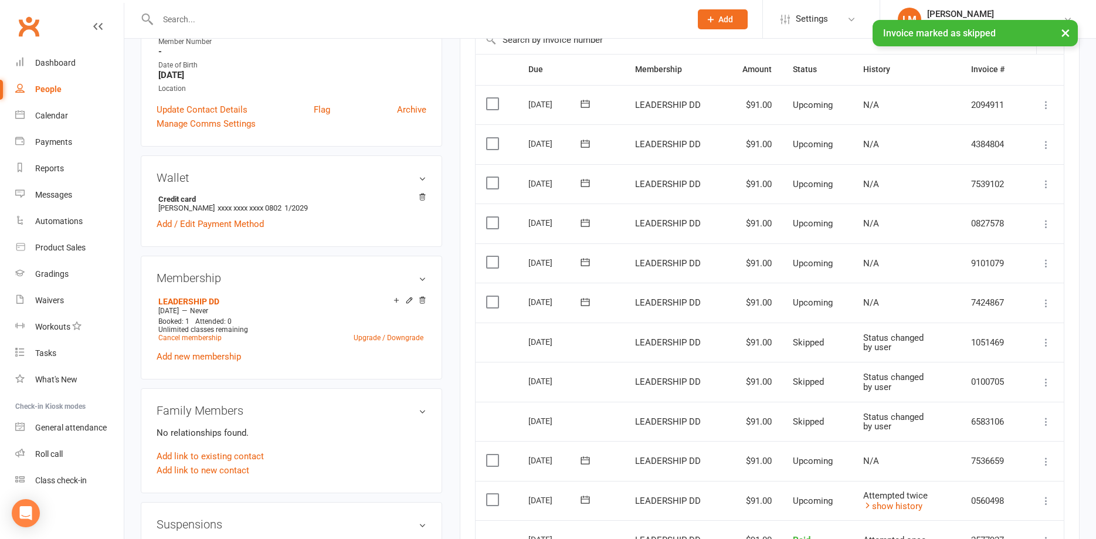
click at [1048, 300] on icon at bounding box center [1046, 303] width 12 height 12
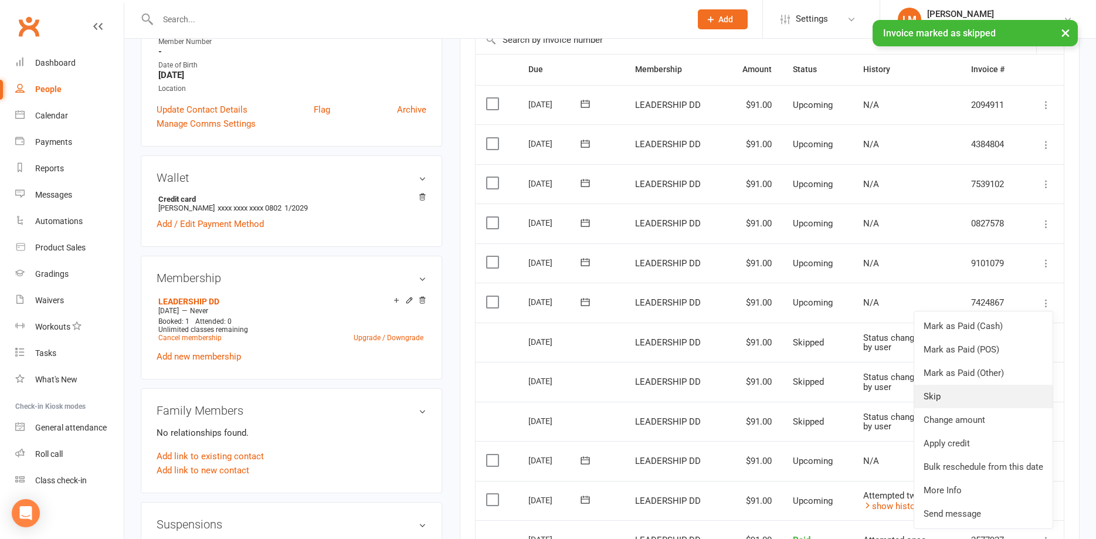
click at [938, 396] on link "Skip" at bounding box center [983, 396] width 138 height 23
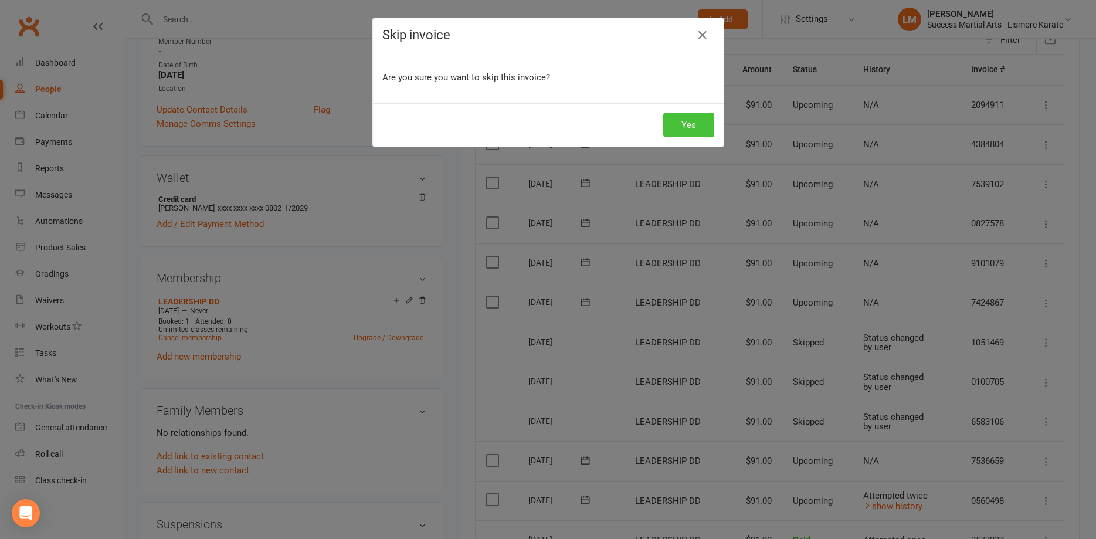
click at [686, 121] on button "Yes" at bounding box center [688, 125] width 51 height 25
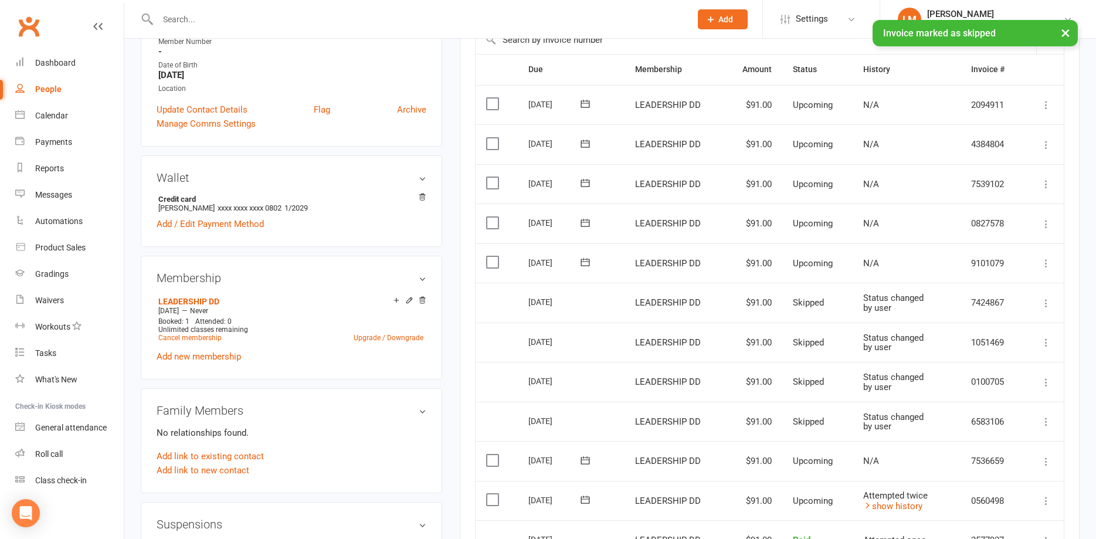
click at [1044, 262] on icon at bounding box center [1046, 263] width 12 height 12
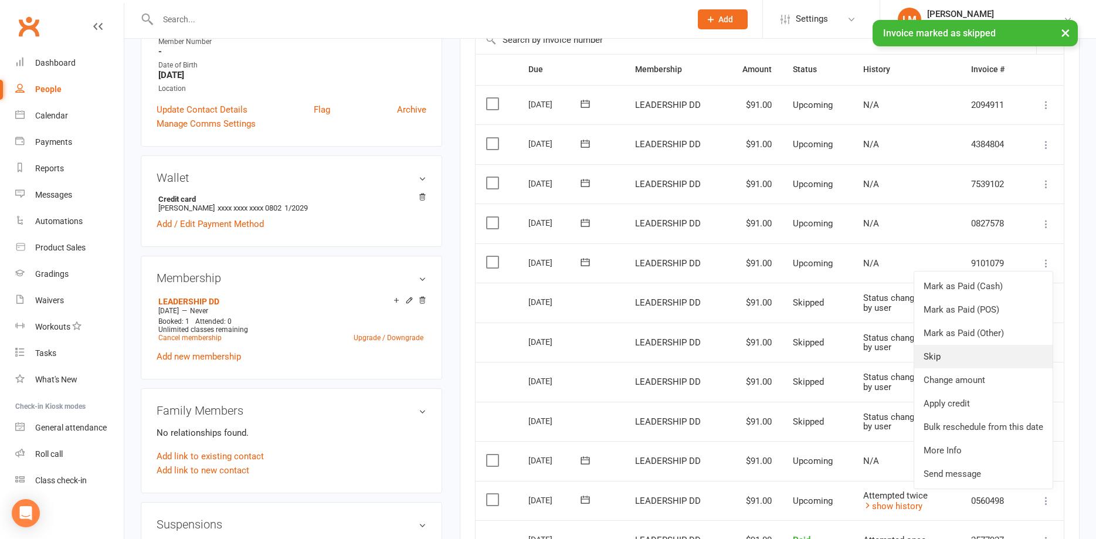
click at [941, 360] on link "Skip" at bounding box center [983, 356] width 138 height 23
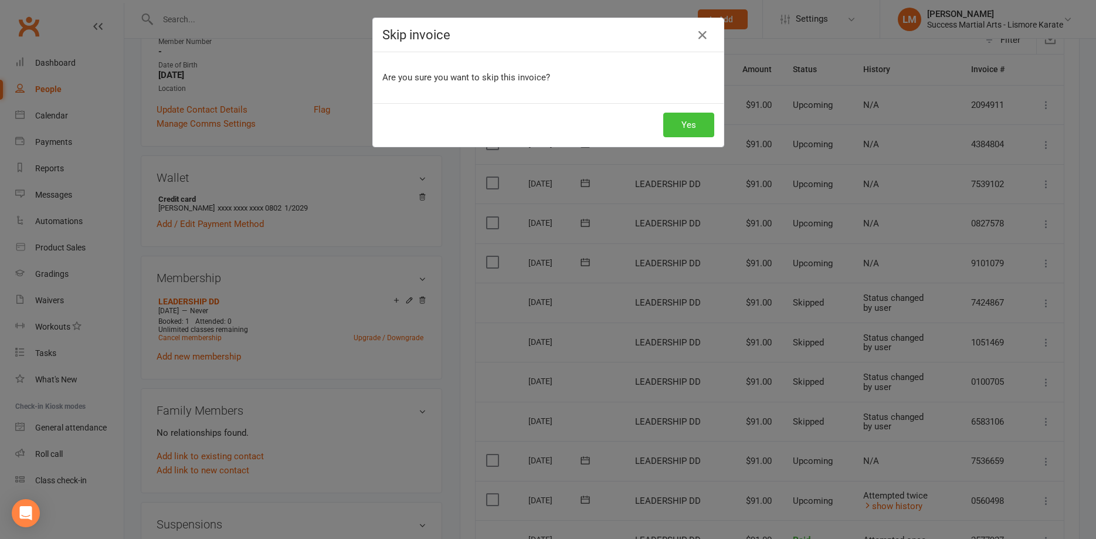
click at [686, 120] on button "Yes" at bounding box center [688, 125] width 51 height 25
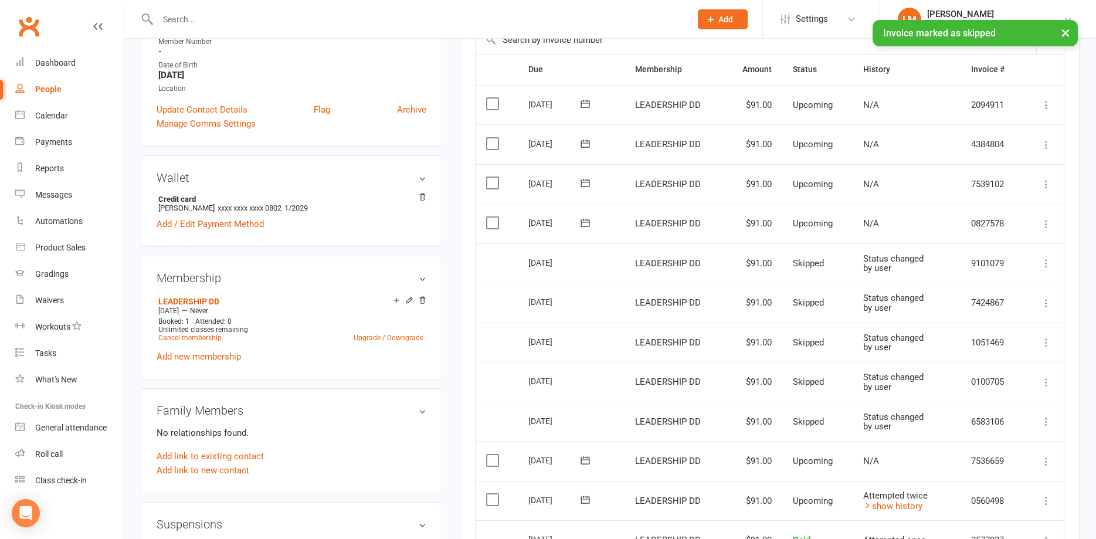
click at [1045, 223] on icon at bounding box center [1046, 224] width 12 height 12
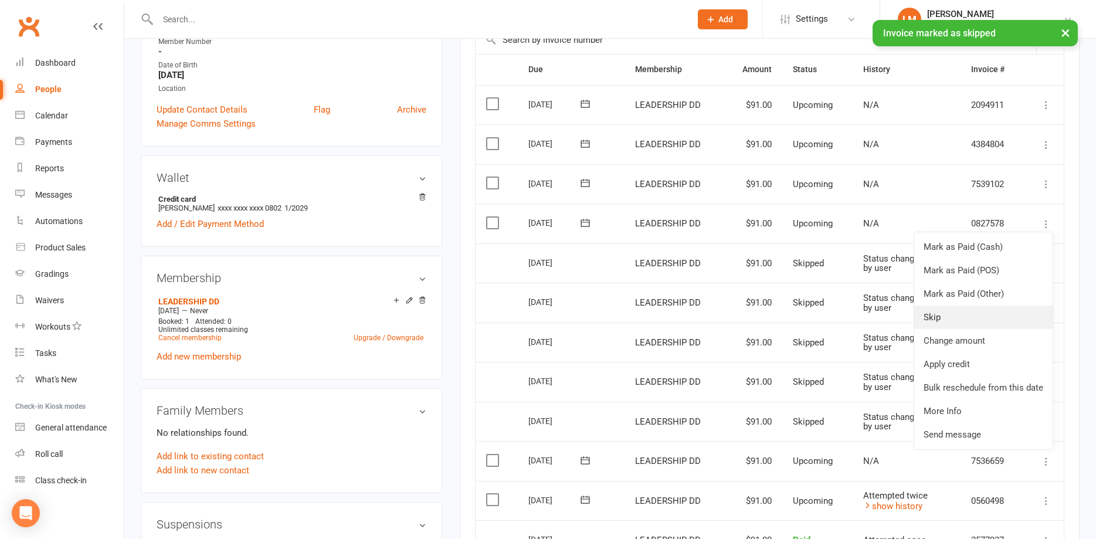
click at [932, 316] on link "Skip" at bounding box center [983, 317] width 138 height 23
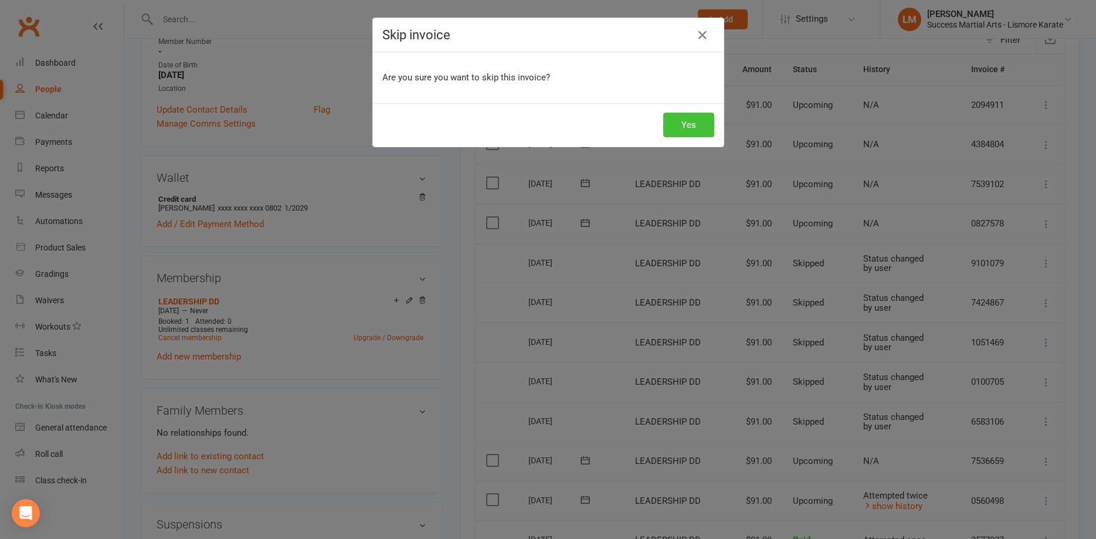
click at [688, 125] on button "Yes" at bounding box center [688, 125] width 51 height 25
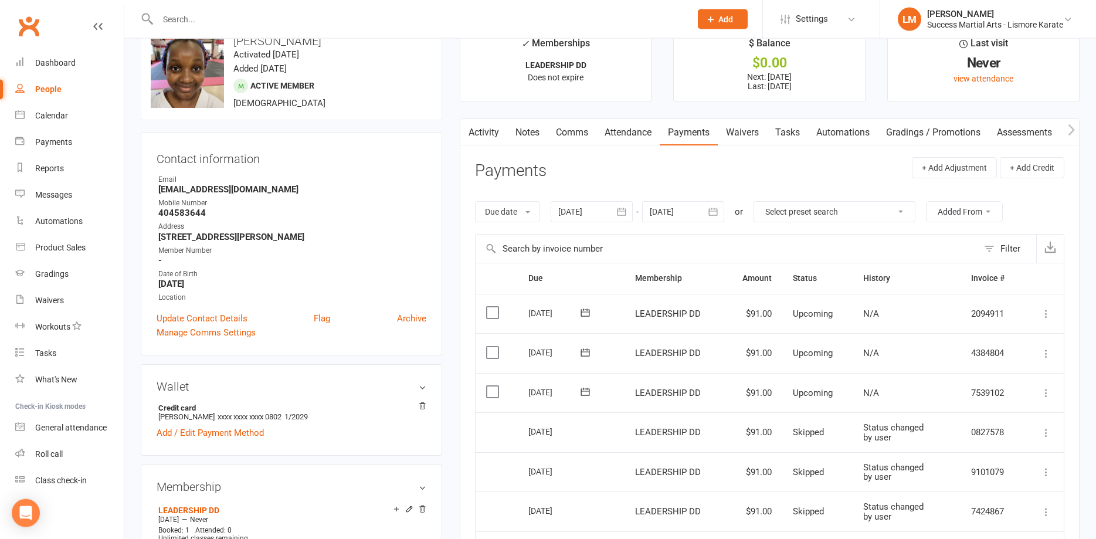
scroll to position [0, 0]
